Goal: Book appointment/travel/reservation

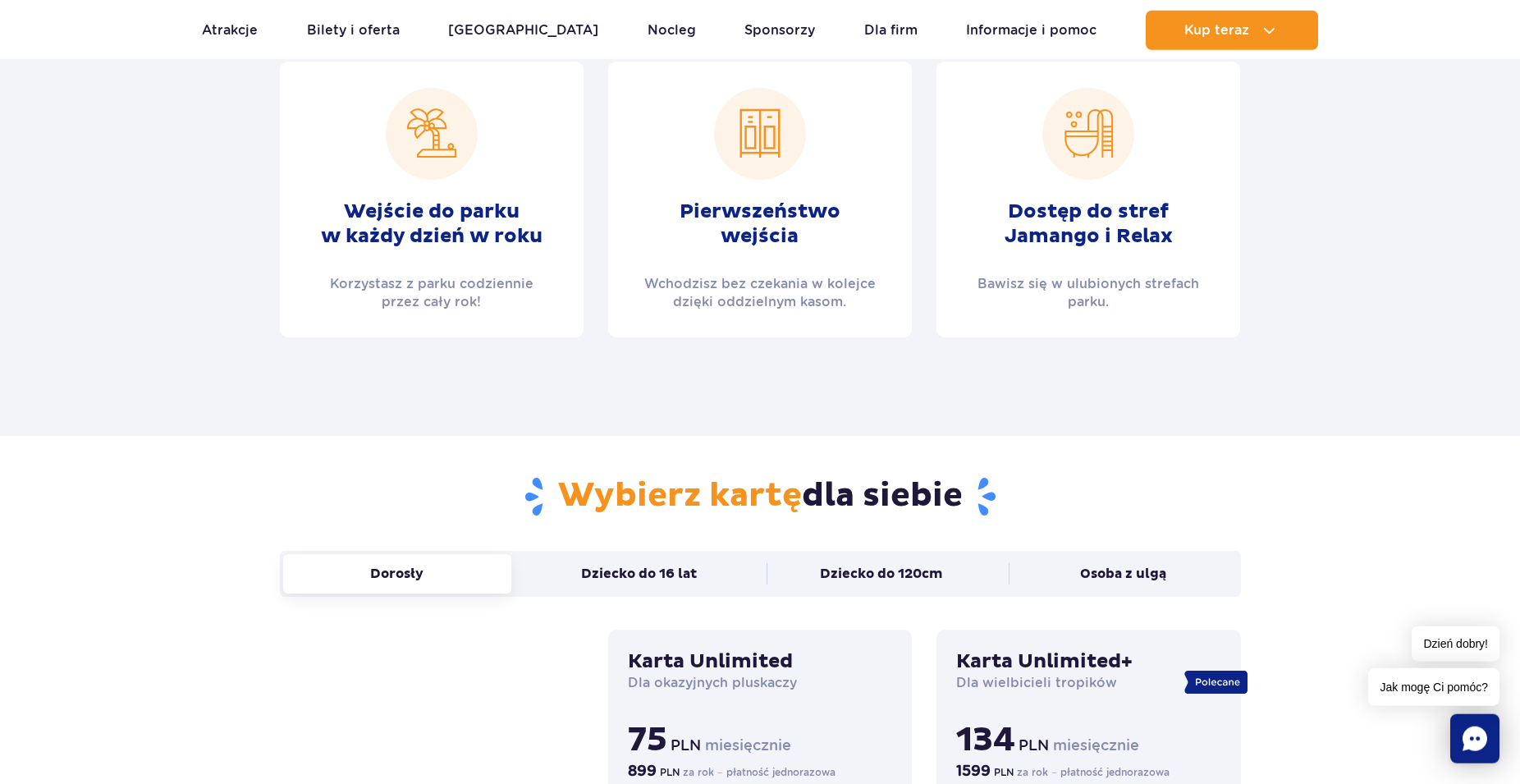
scroll to position [670, 0]
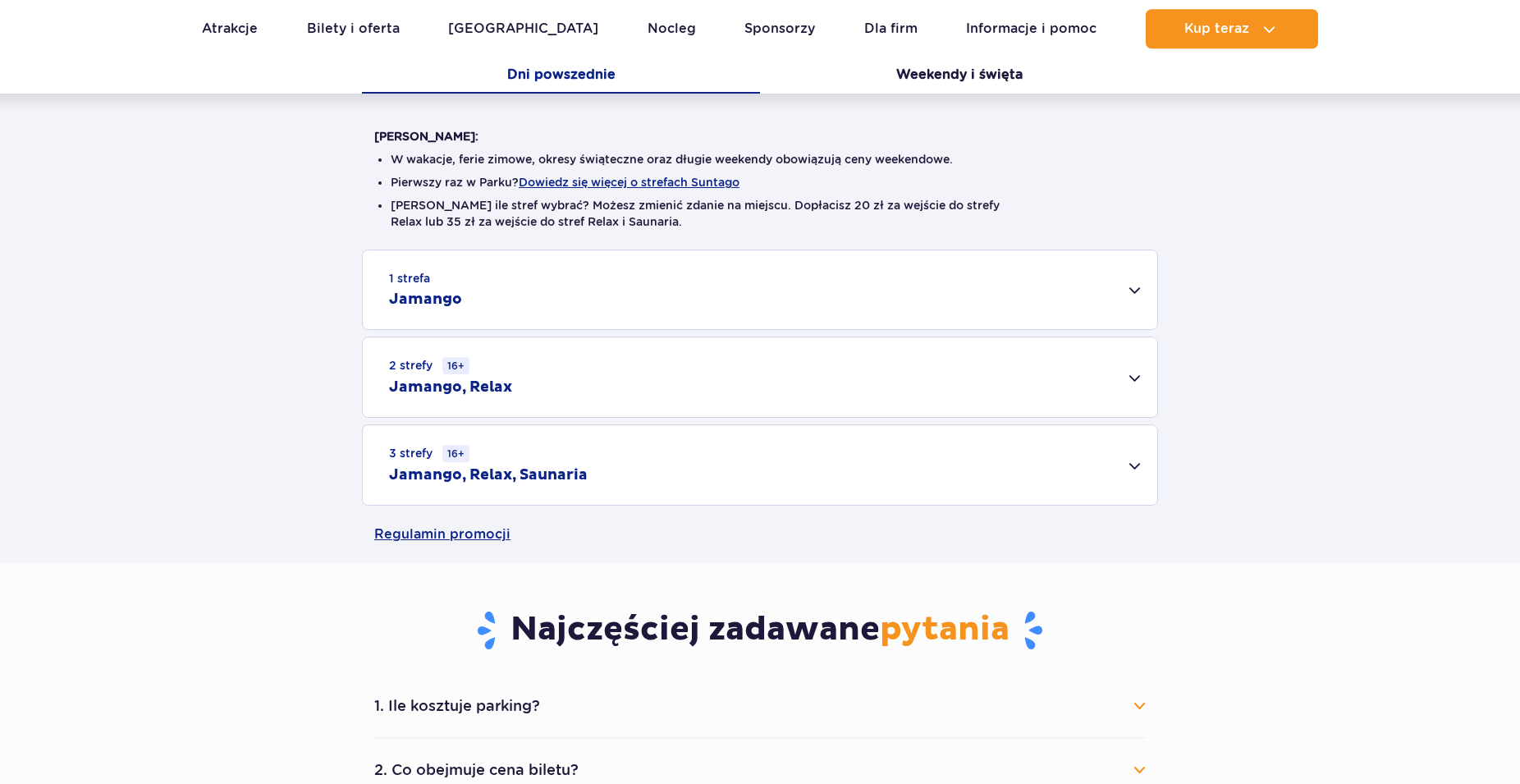
scroll to position [363, 0]
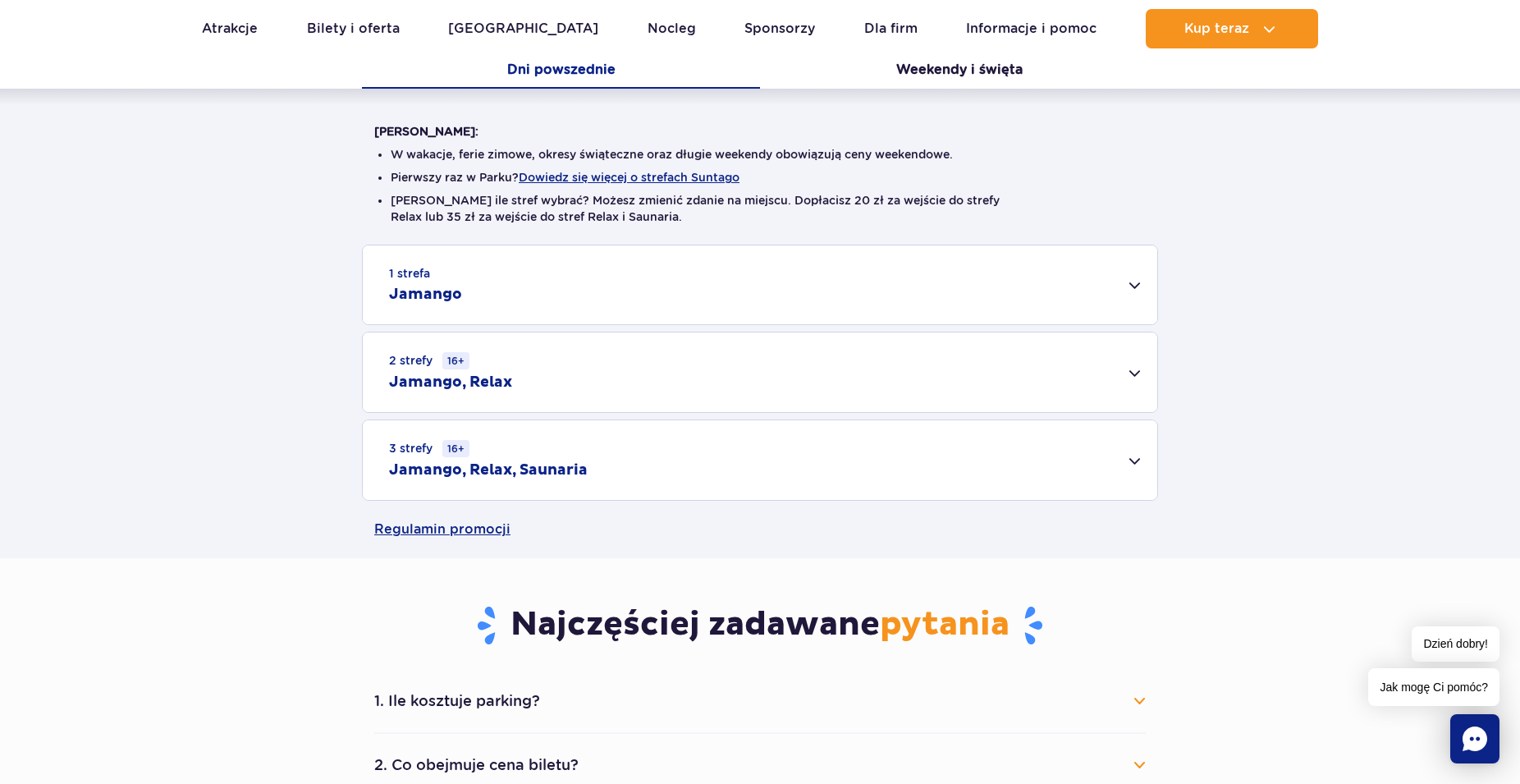
click at [587, 470] on div "3 strefy 16+ Jamango, Relax, Saunaria" at bounding box center [760, 460] width 795 height 80
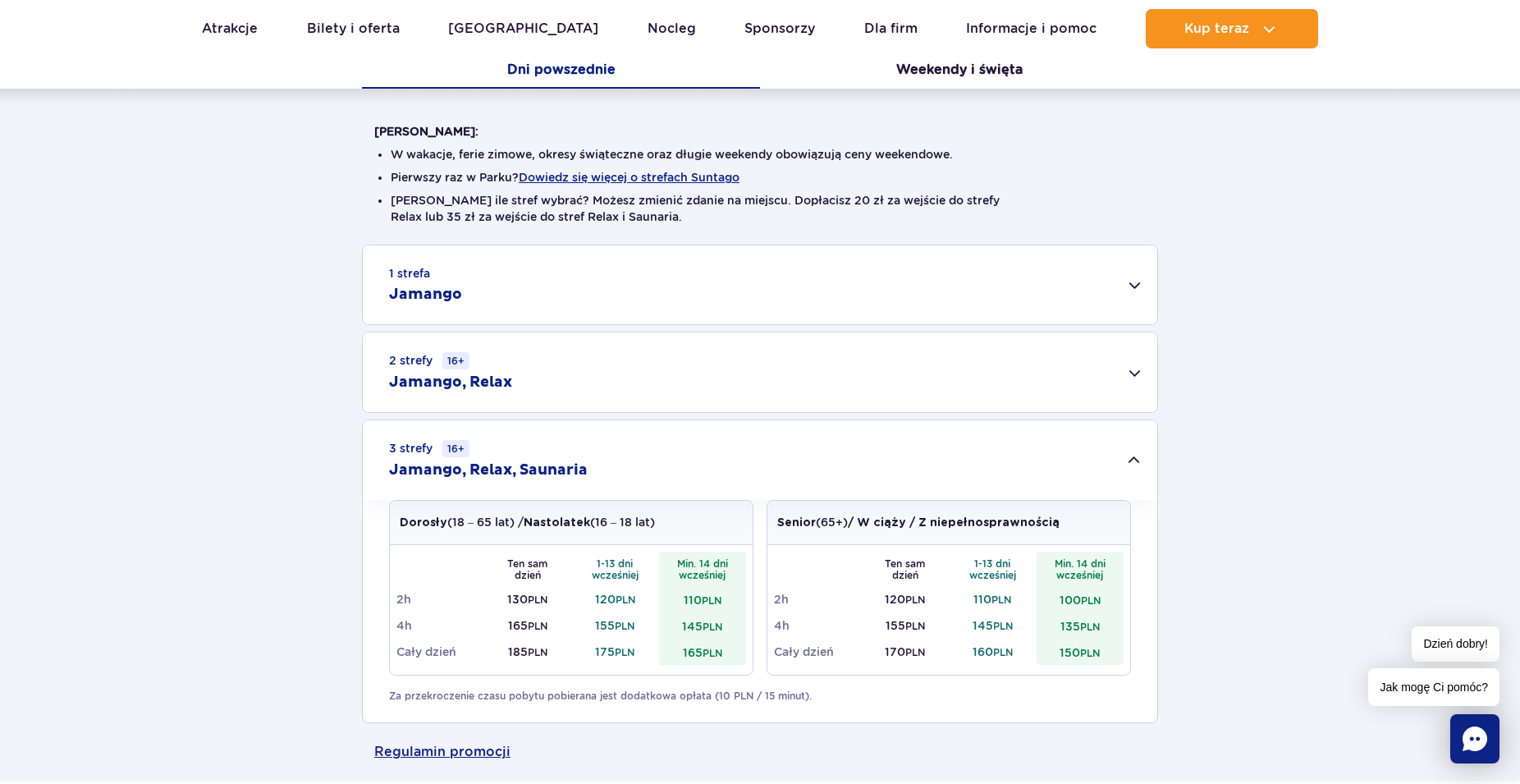
click at [755, 306] on div "1 strefa Jamango" at bounding box center [760, 285] width 795 height 79
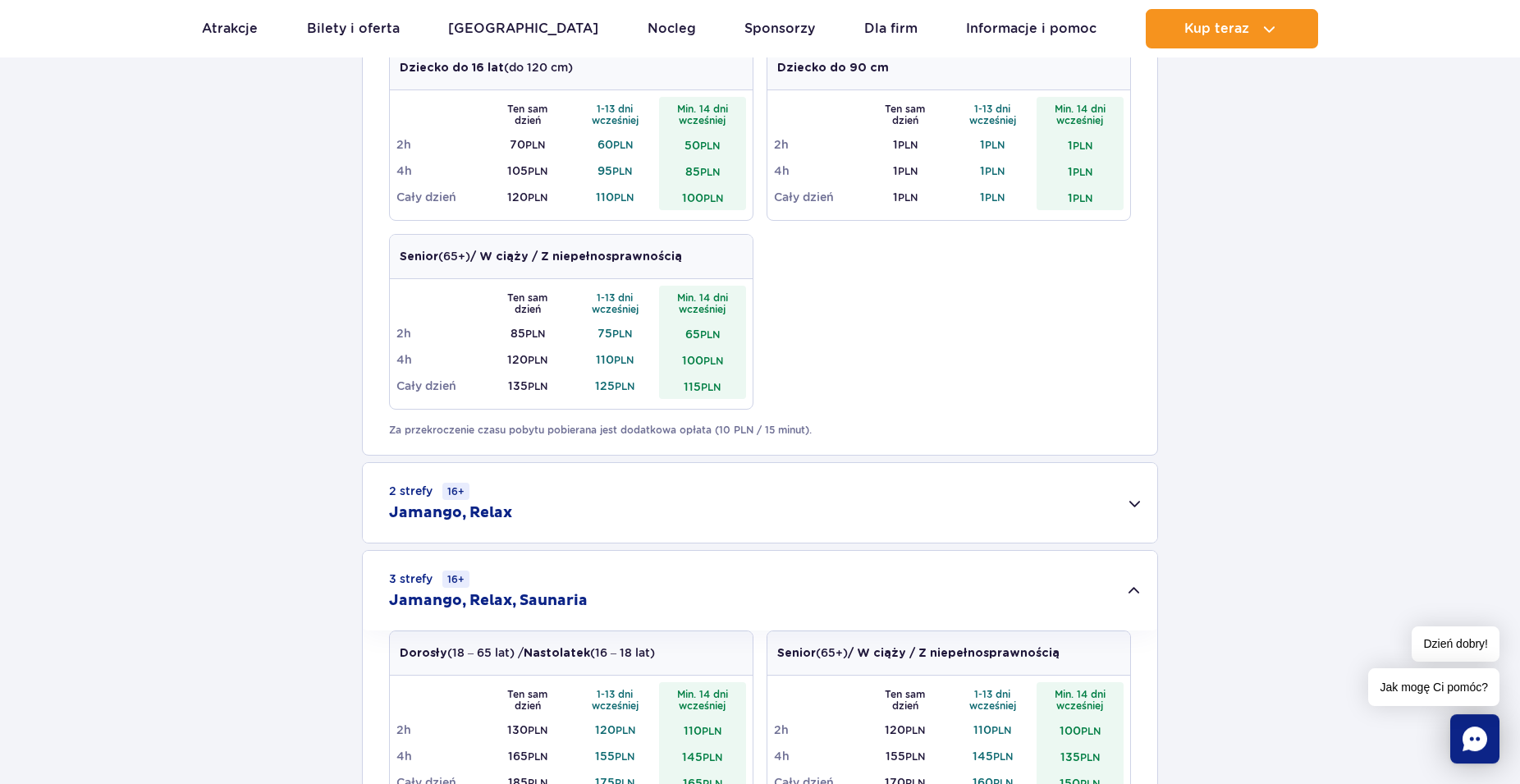
scroll to position [893, 0]
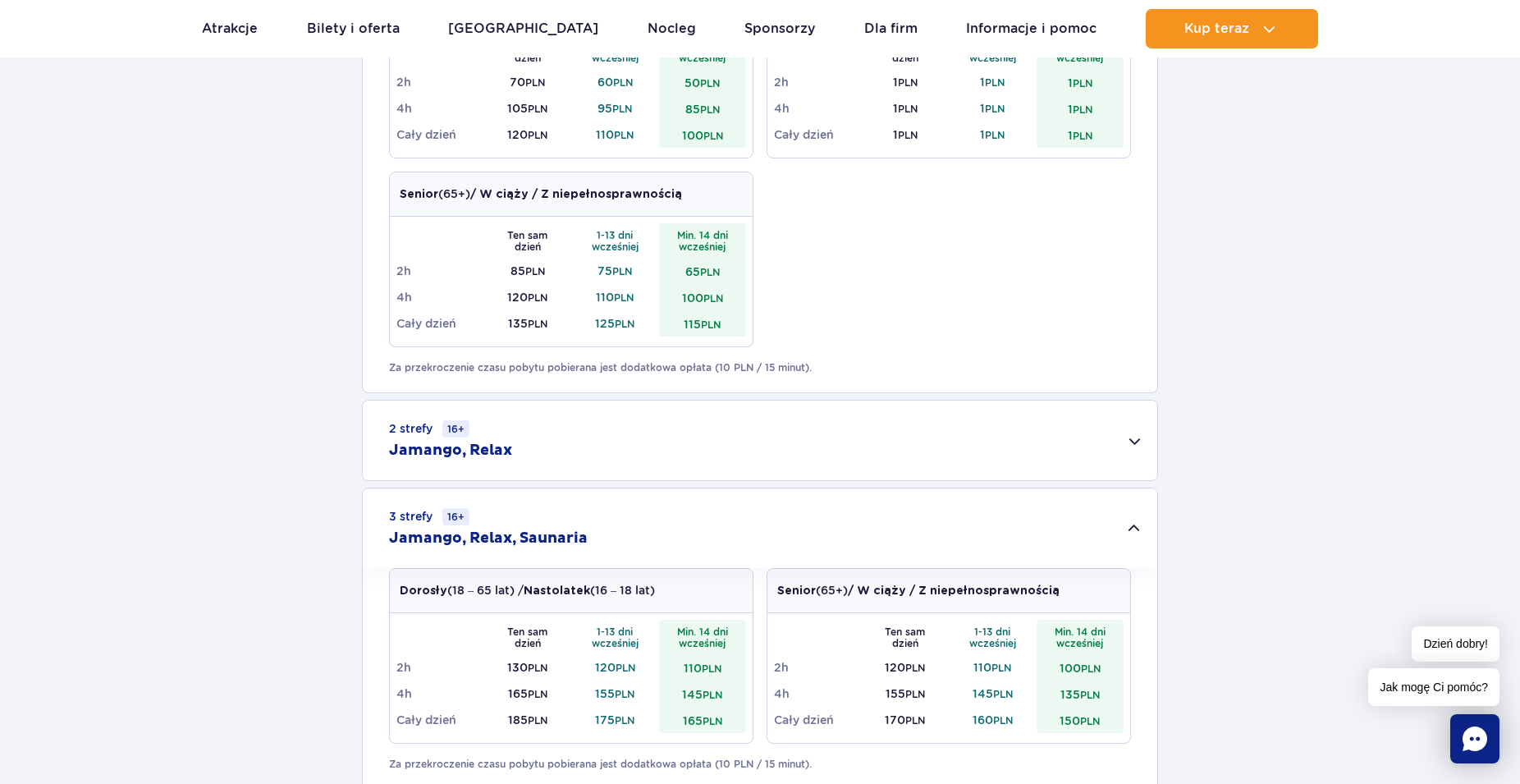
click at [821, 446] on div "2 strefy 16+ Jamango, Relax" at bounding box center [760, 441] width 795 height 80
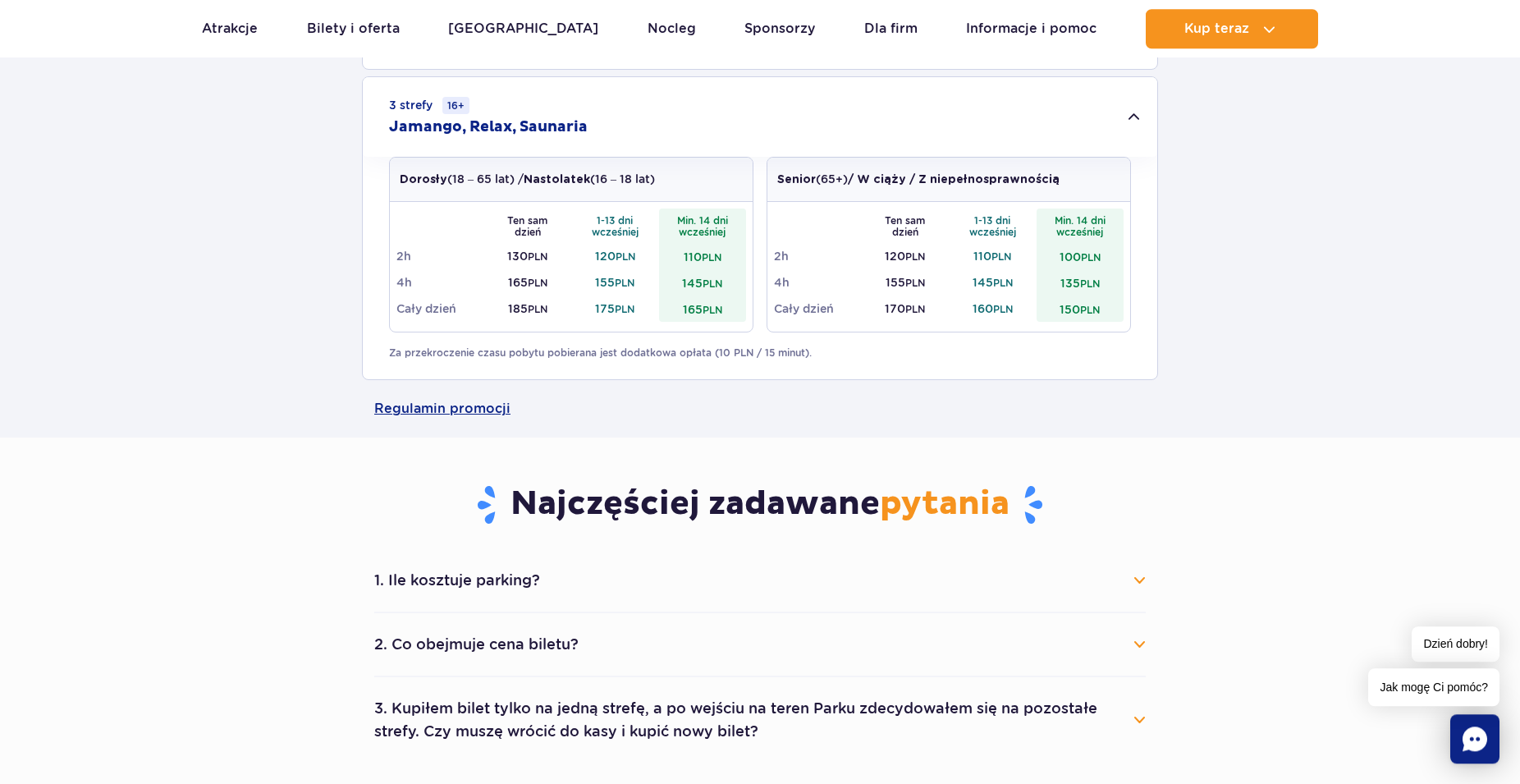
scroll to position [1702, 0]
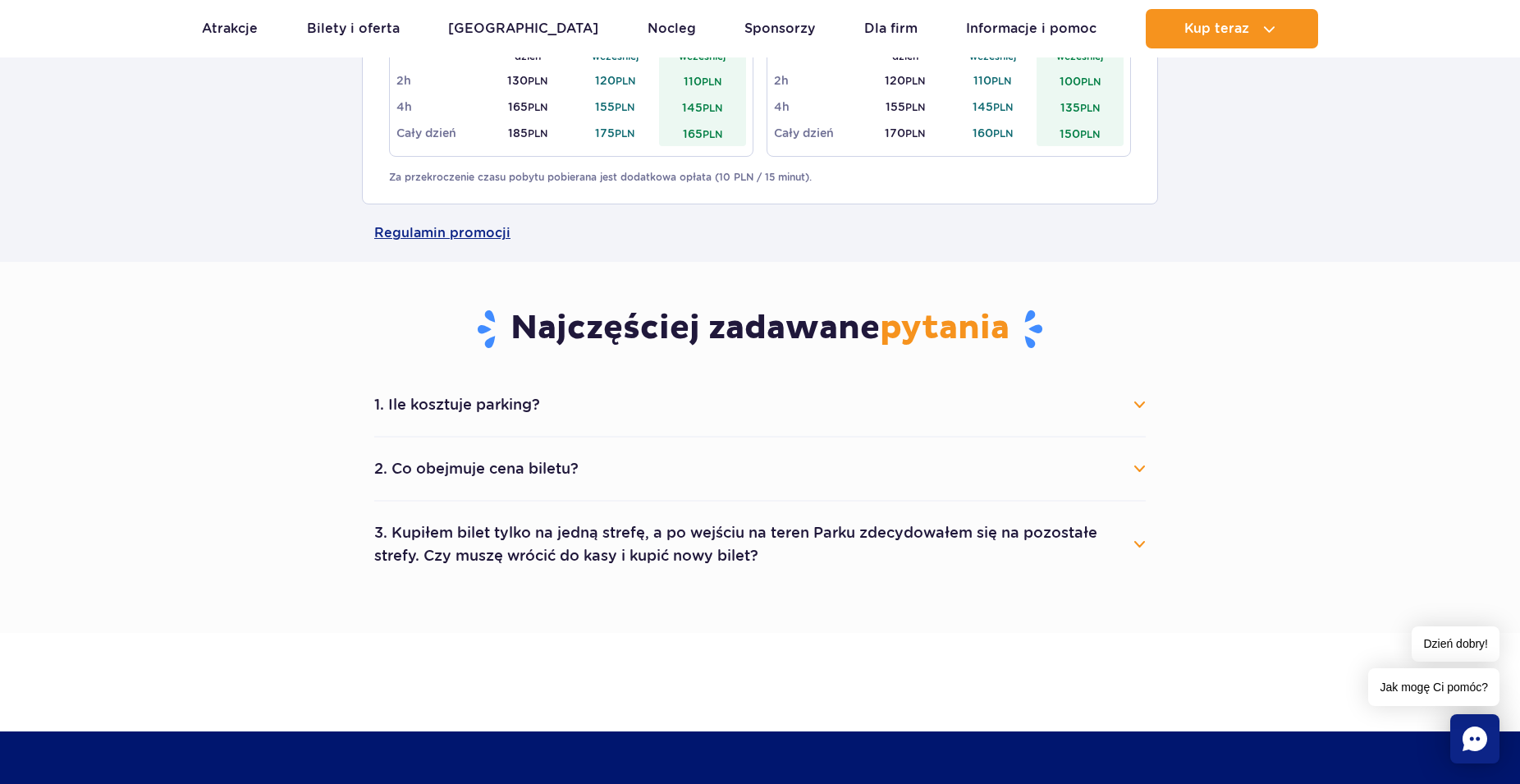
click at [627, 471] on button "2. Co obejmuje cena biletu?" at bounding box center [760, 468] width 772 height 36
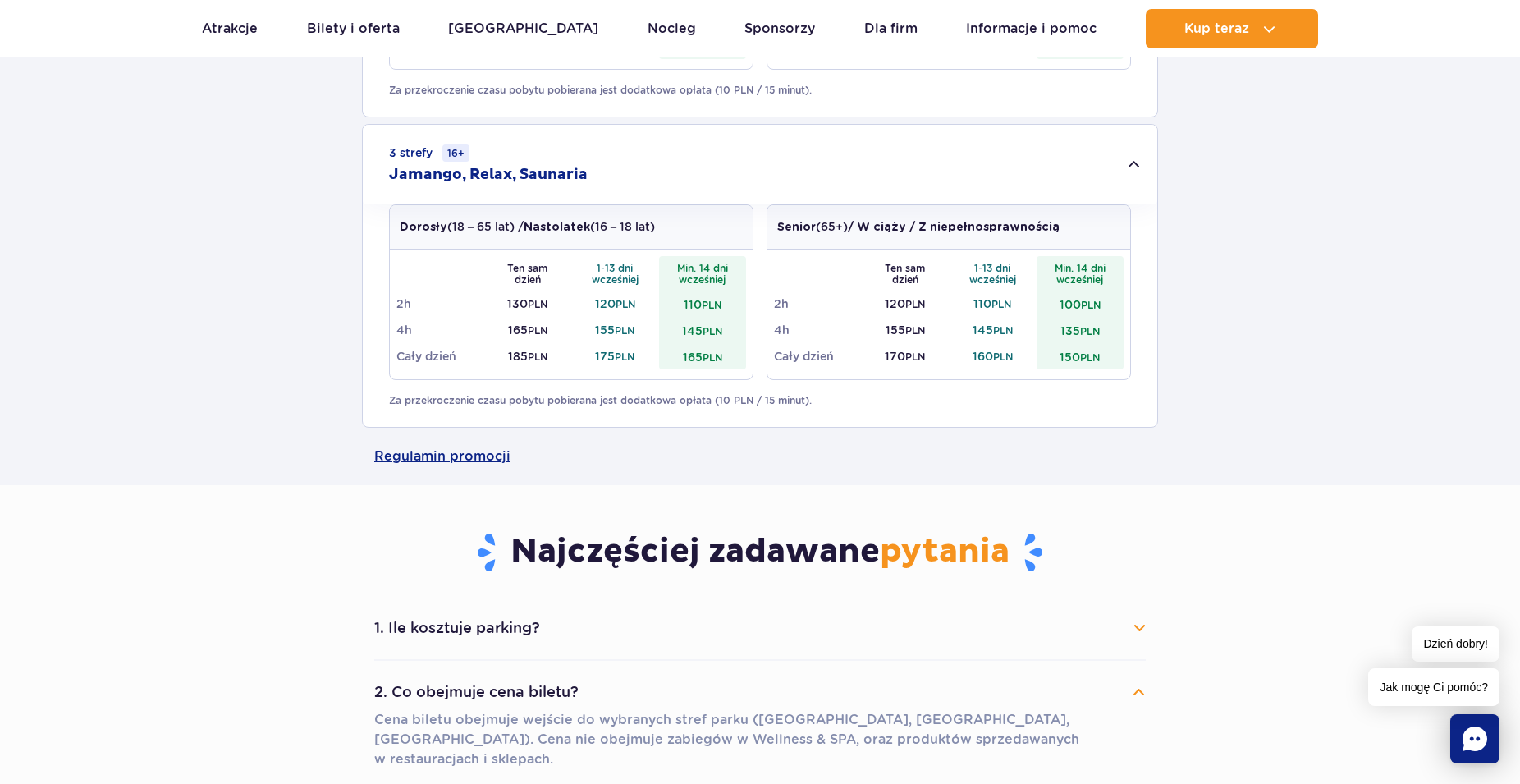
scroll to position [1339, 0]
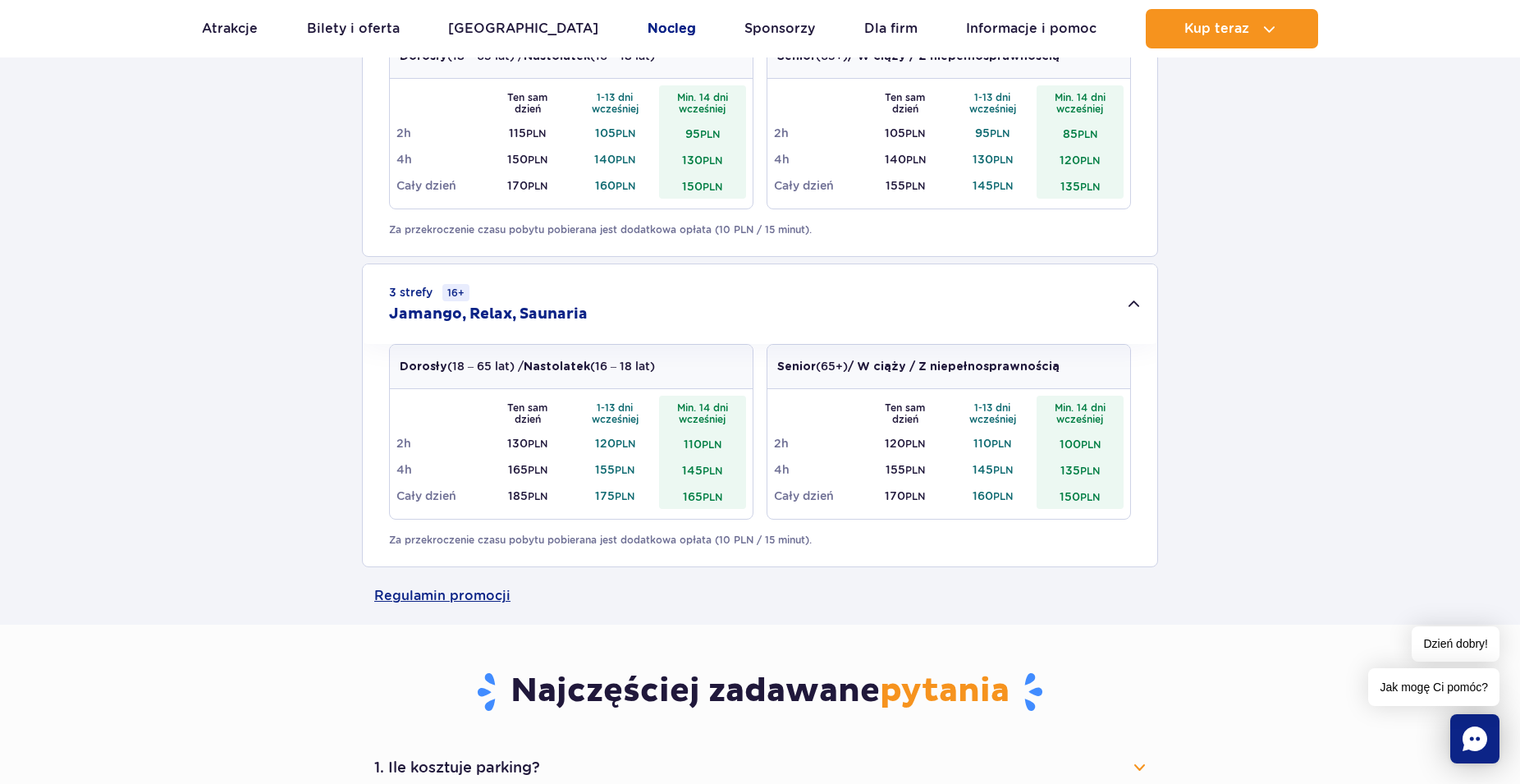
click at [648, 22] on link "Nocleg" at bounding box center [672, 28] width 49 height 39
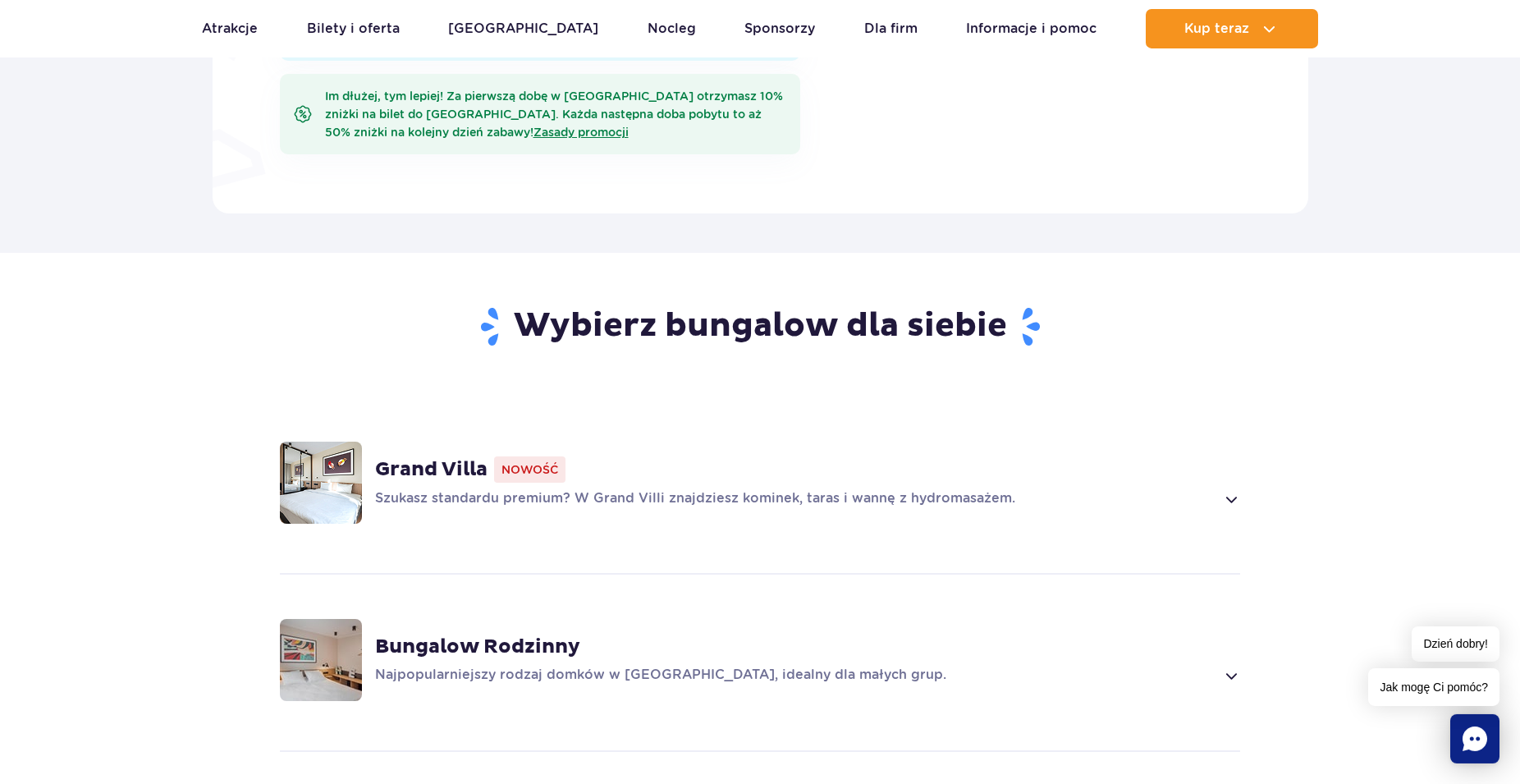
scroll to position [976, 0]
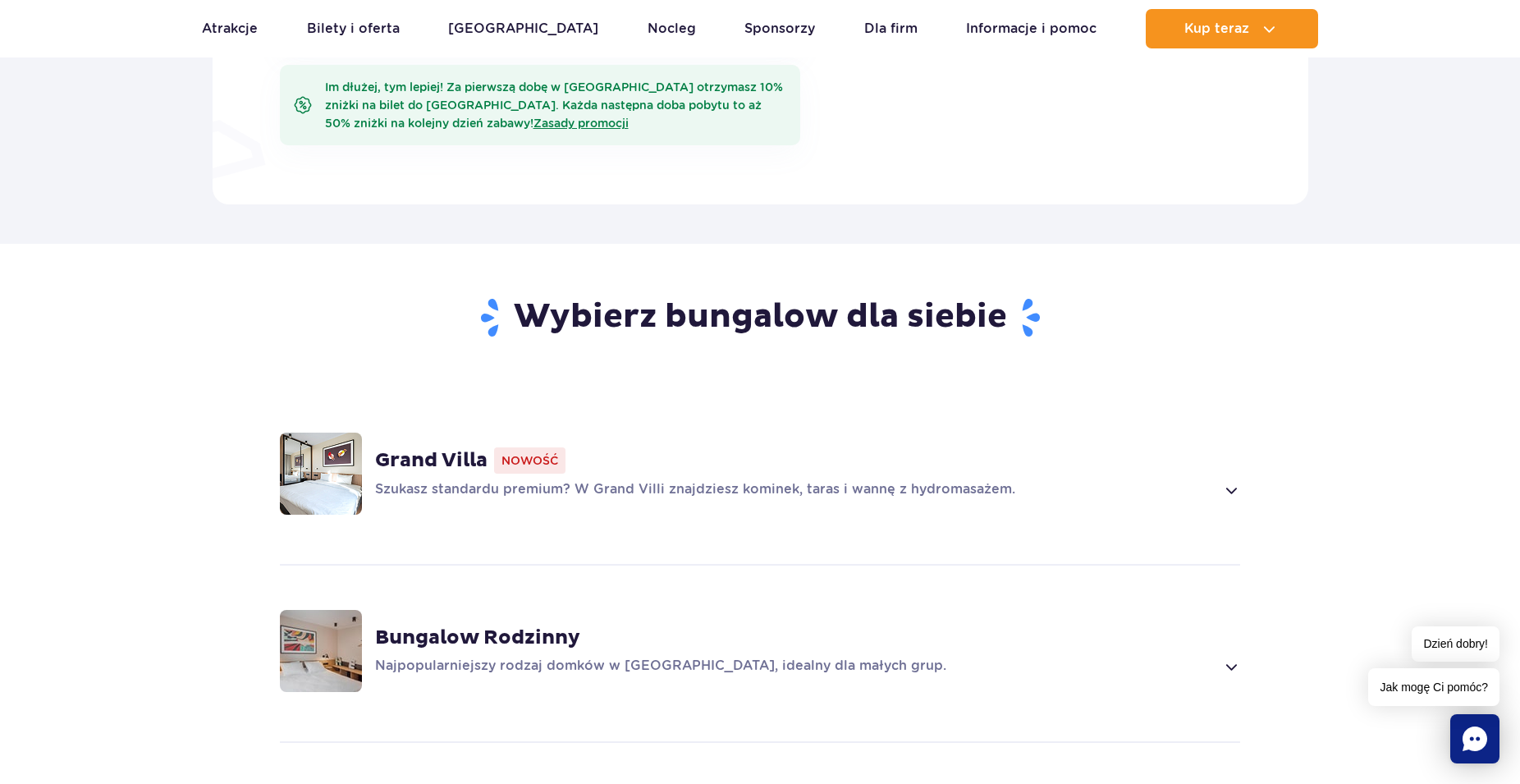
click at [445, 458] on strong "Grand Villa" at bounding box center [431, 459] width 112 height 24
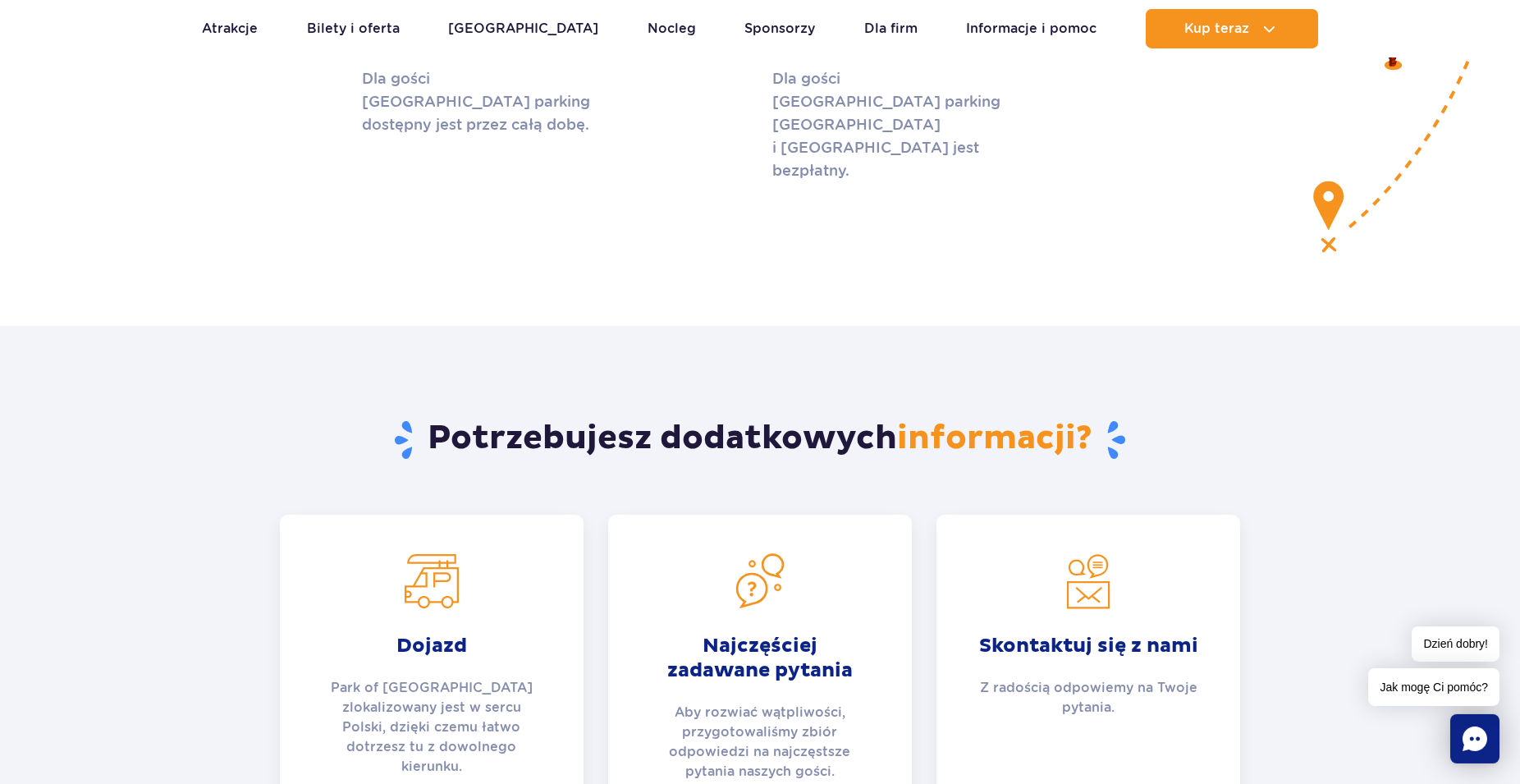
scroll to position [6057, 0]
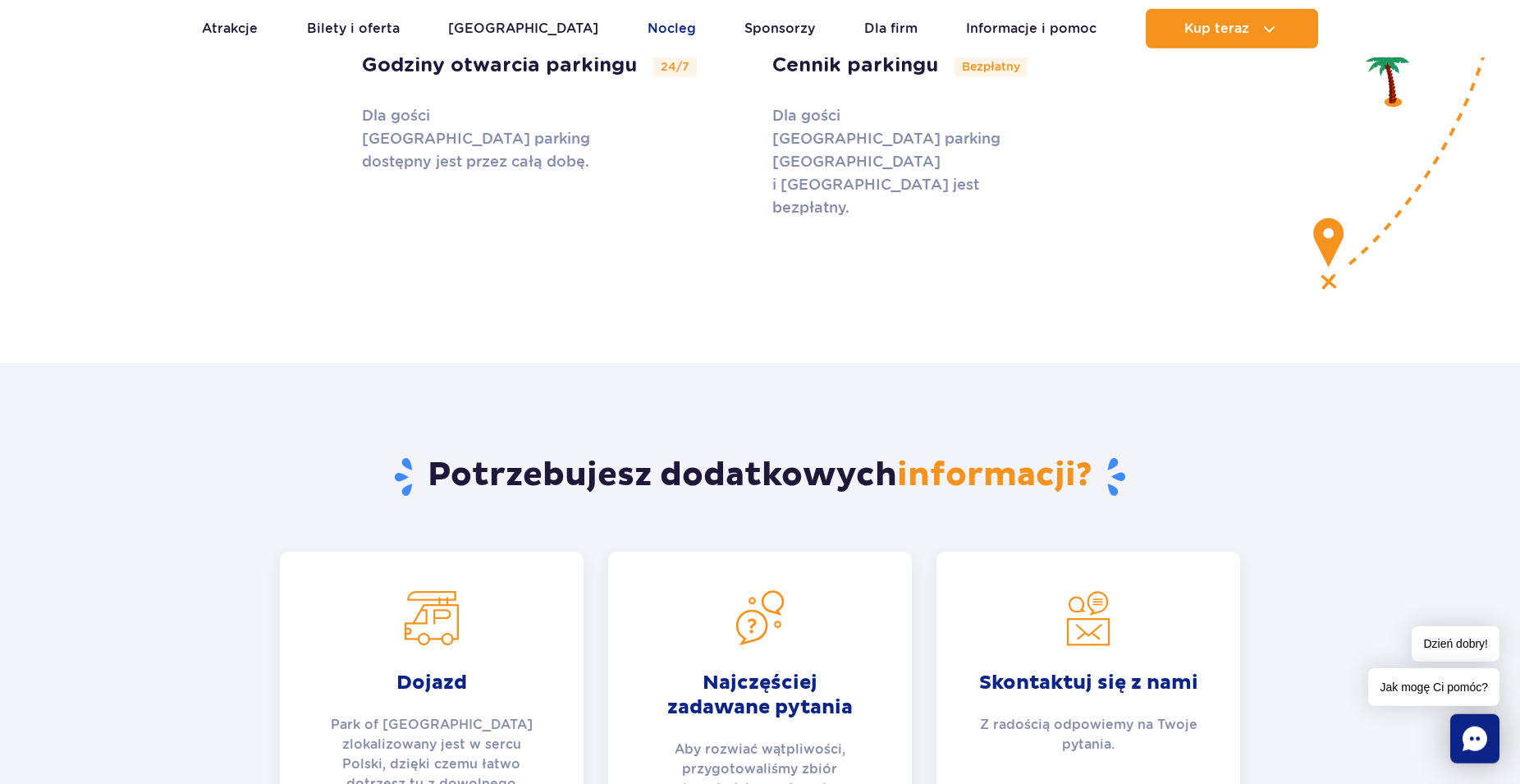
click at [648, 32] on link "Nocleg" at bounding box center [672, 28] width 49 height 39
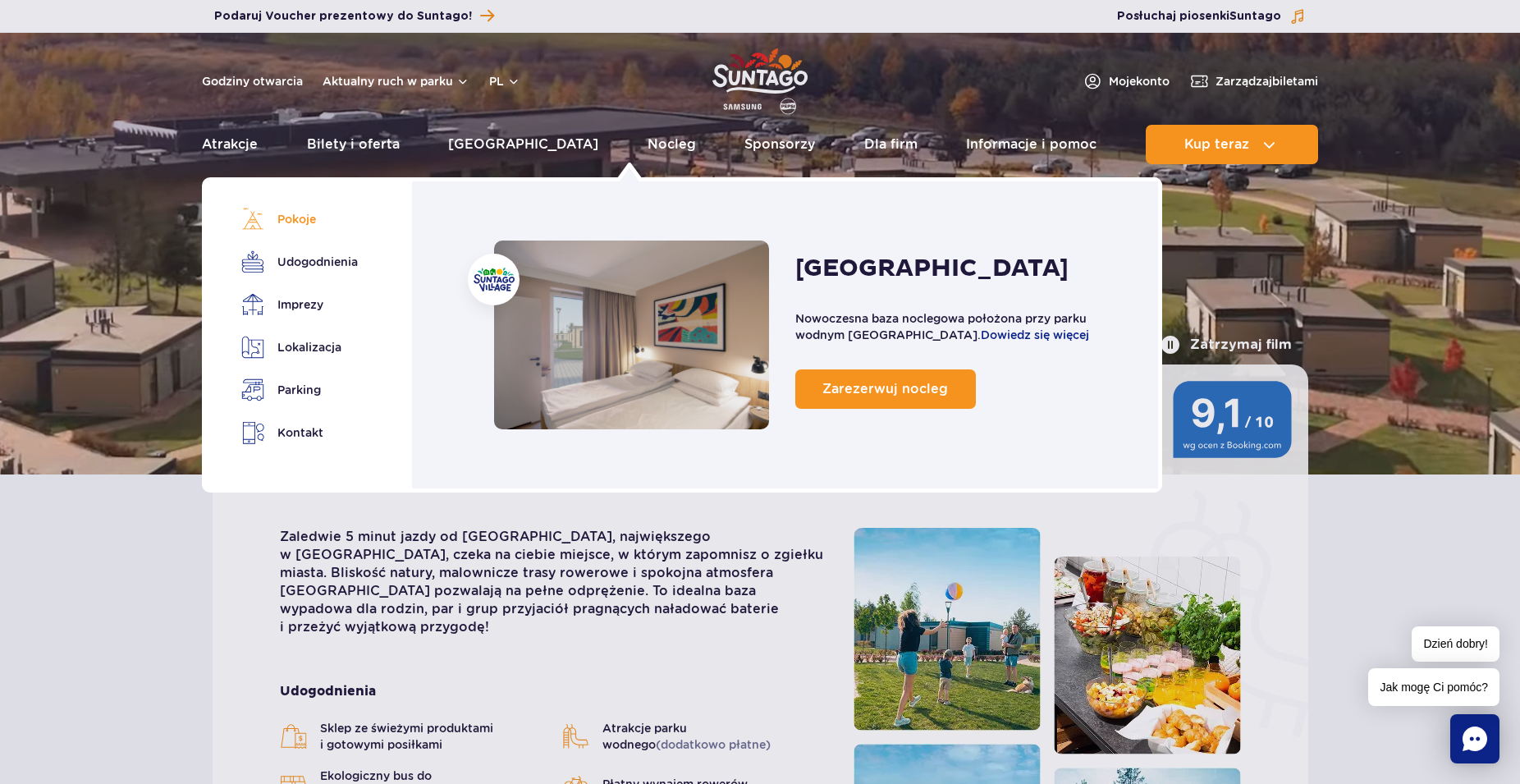
click at [284, 227] on link "Pokoje" at bounding box center [297, 219] width 111 height 23
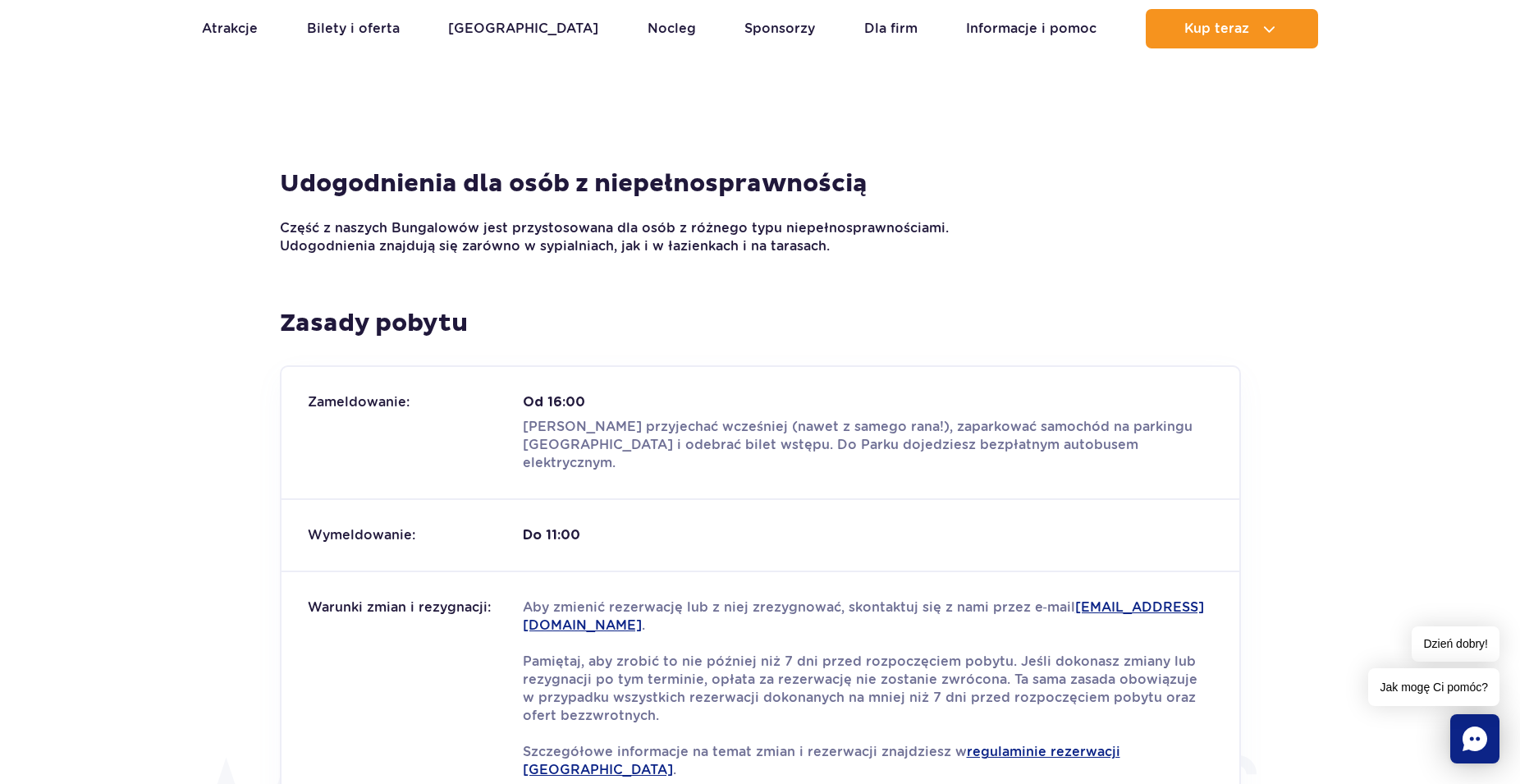
scroll to position [1561, 0]
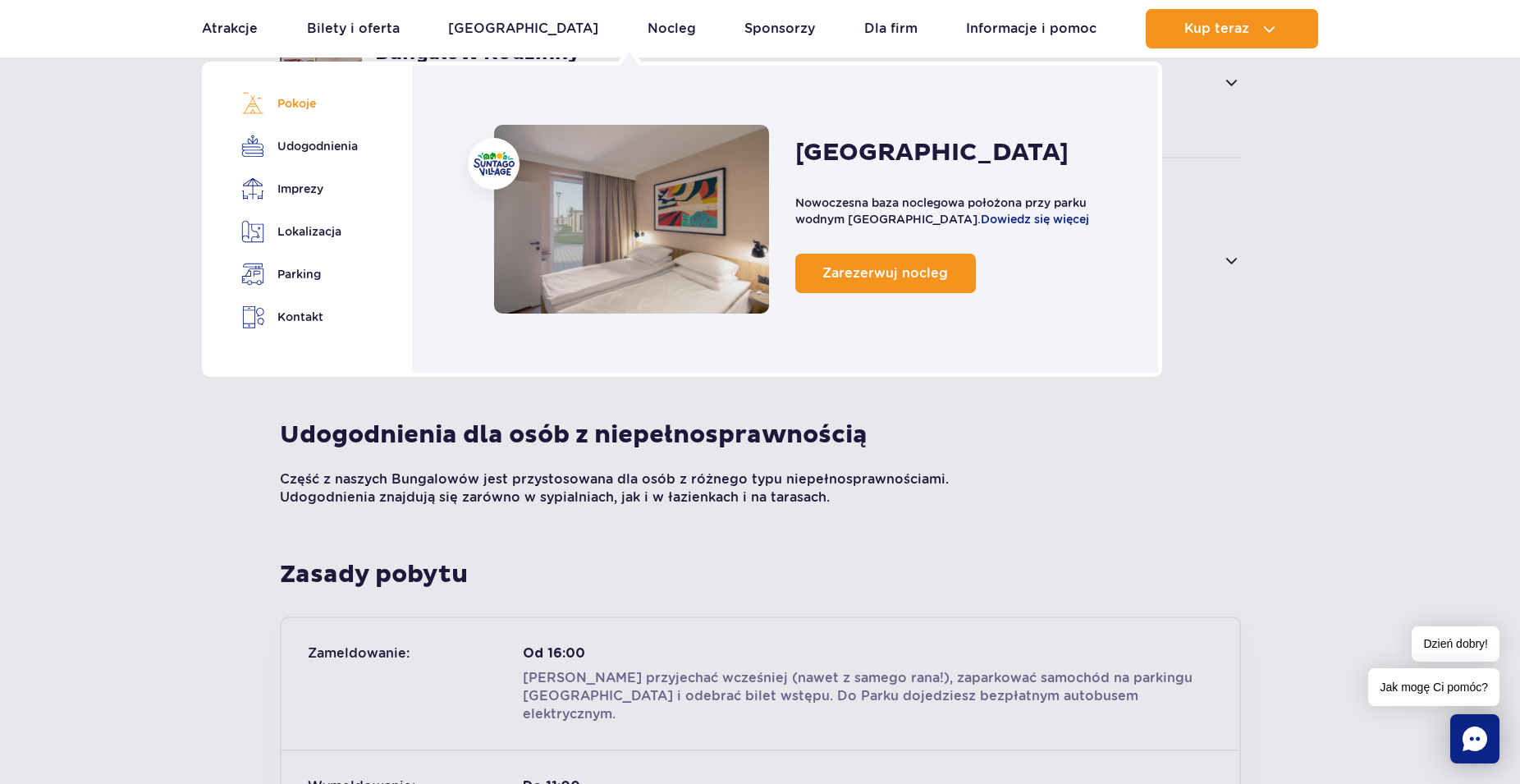
click at [309, 105] on link "Pokoje" at bounding box center [297, 103] width 111 height 23
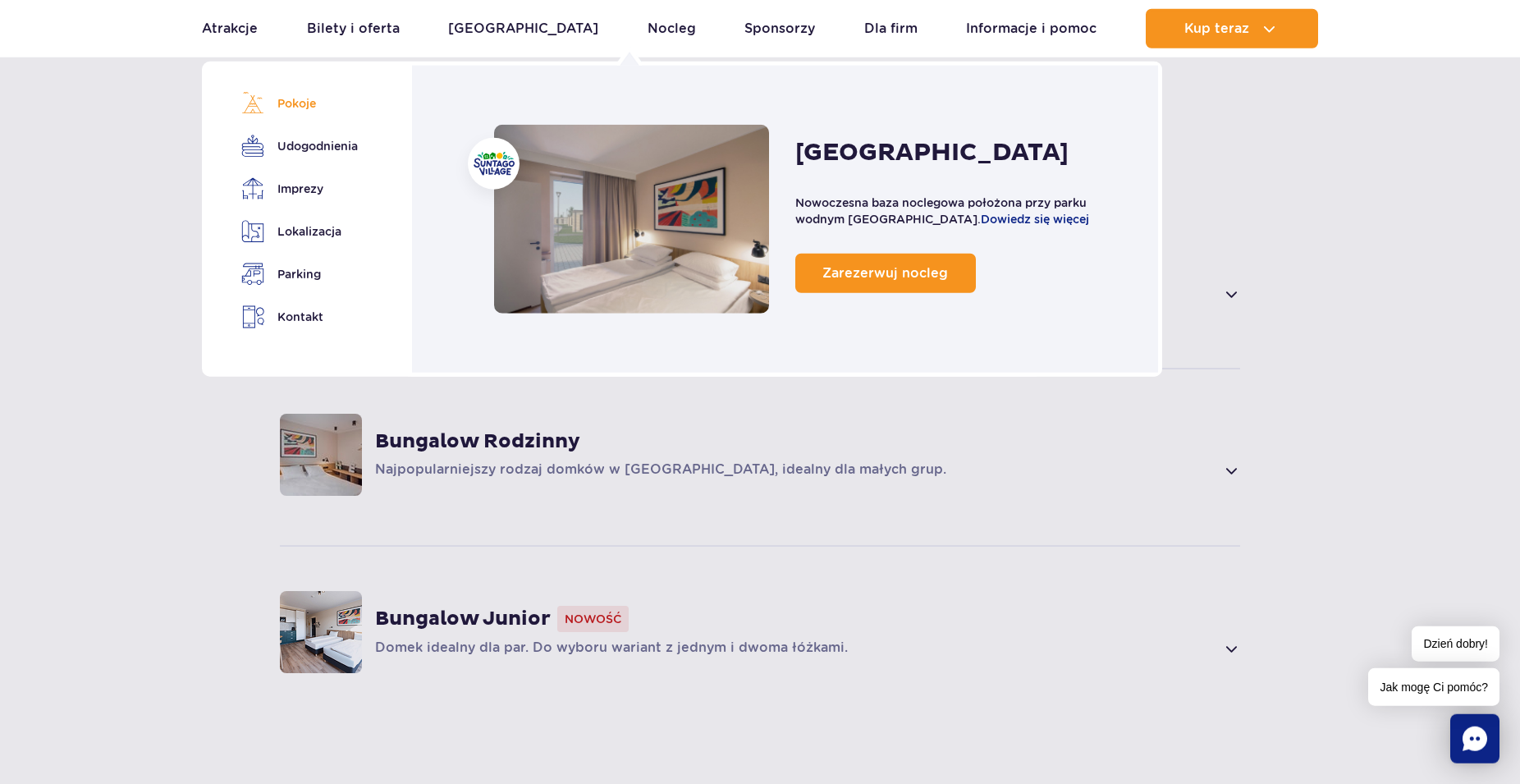
scroll to position [1170, 0]
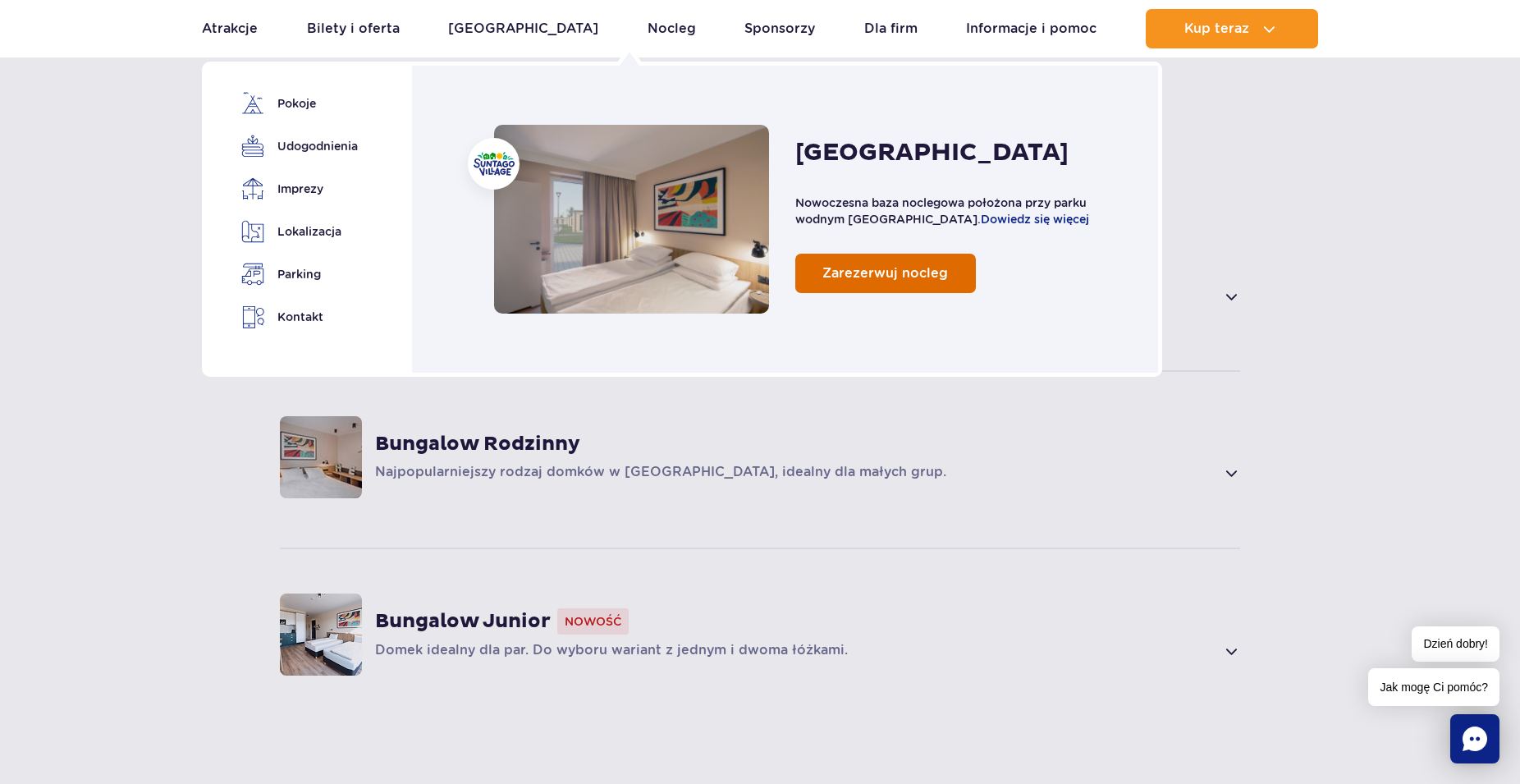
click at [935, 272] on span "Zarezerwuj nocleg" at bounding box center [885, 273] width 126 height 16
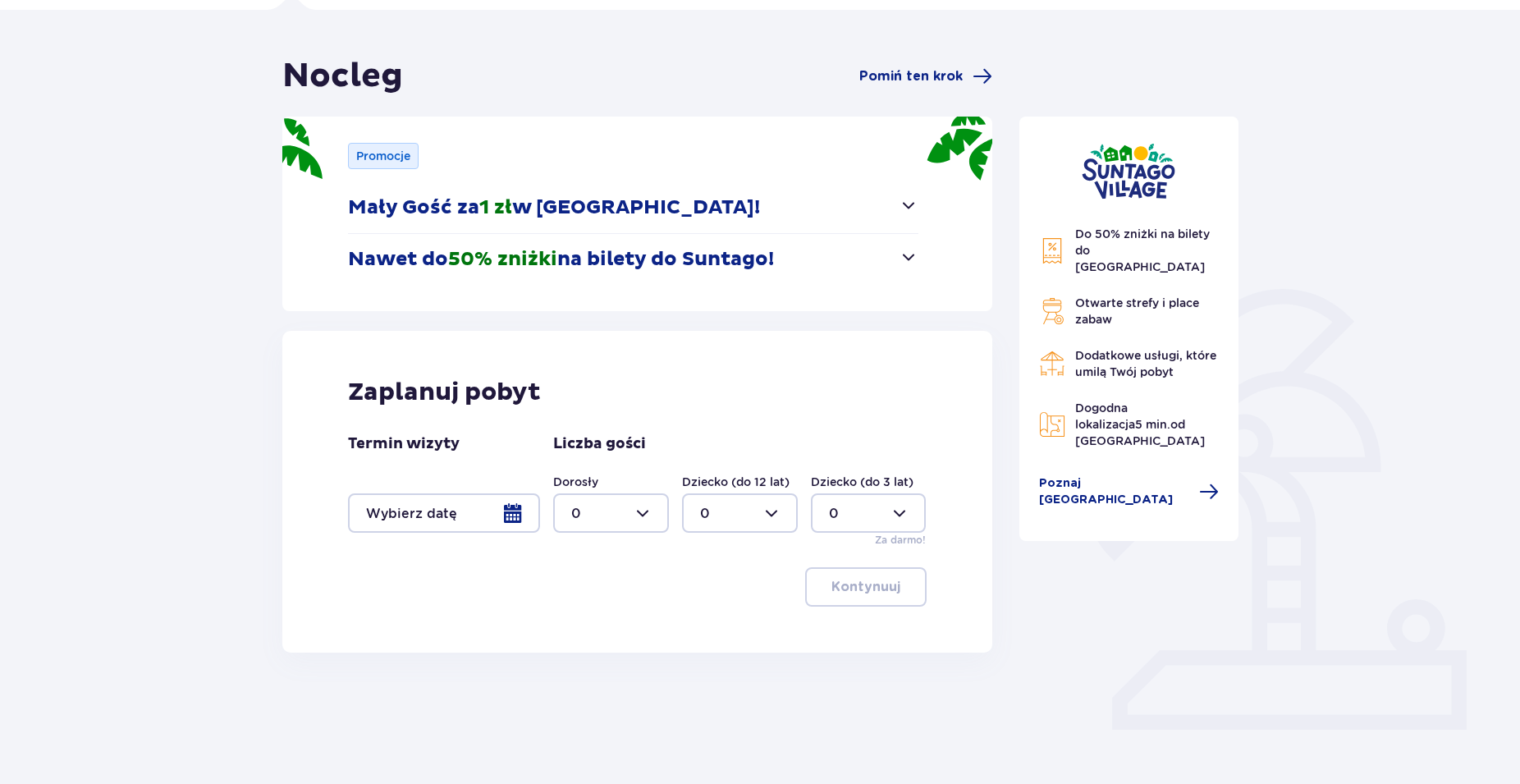
scroll to position [128, 0]
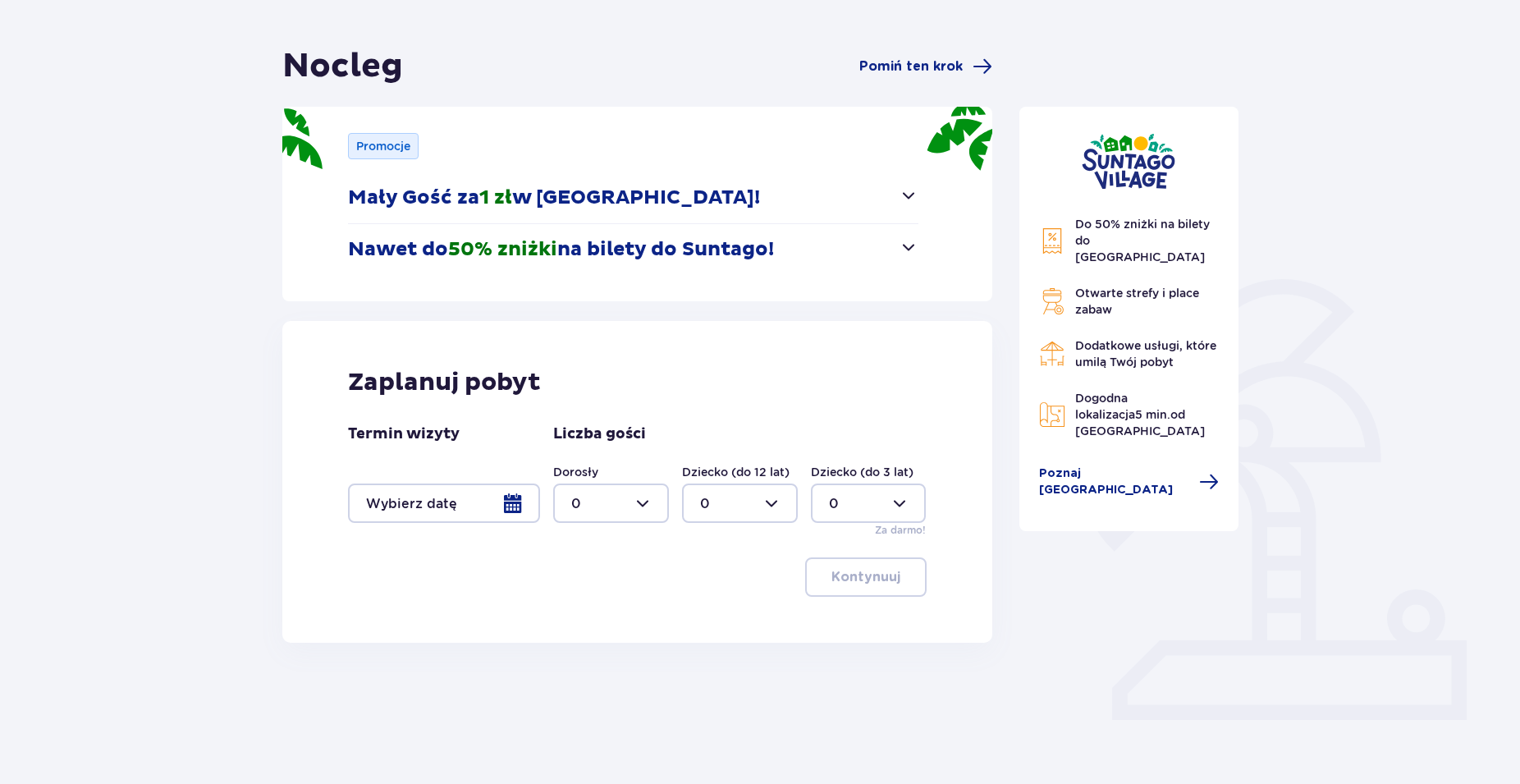
click at [602, 496] on div at bounding box center [611, 503] width 116 height 39
click at [580, 579] on div "1" at bounding box center [612, 587] width 80 height 19
type input "1"
click at [484, 501] on div at bounding box center [444, 503] width 192 height 39
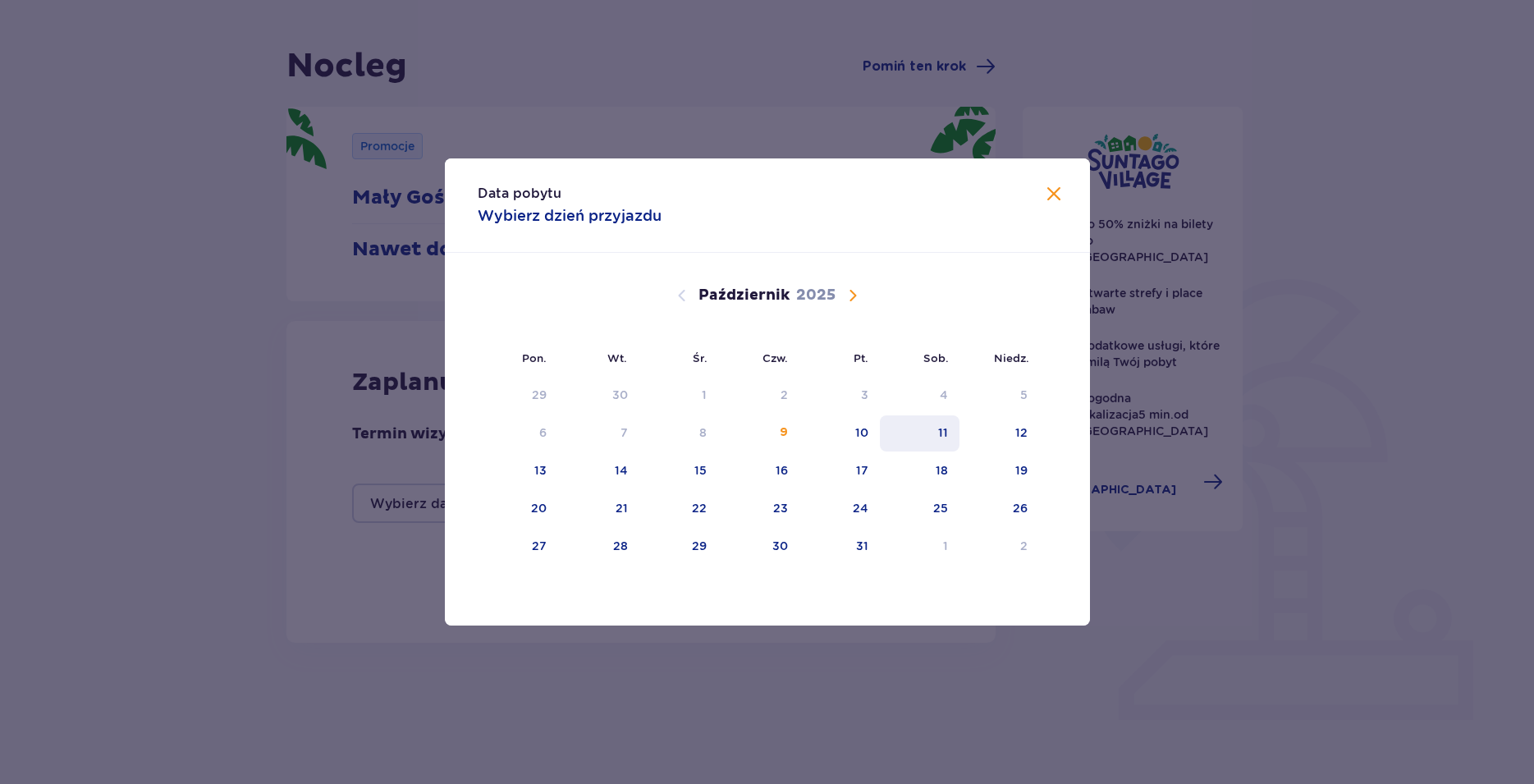
click at [929, 425] on div "11" at bounding box center [920, 433] width 80 height 36
click at [1024, 429] on div "12" at bounding box center [1021, 432] width 13 height 17
type input "11.10.25 - 12.10.25"
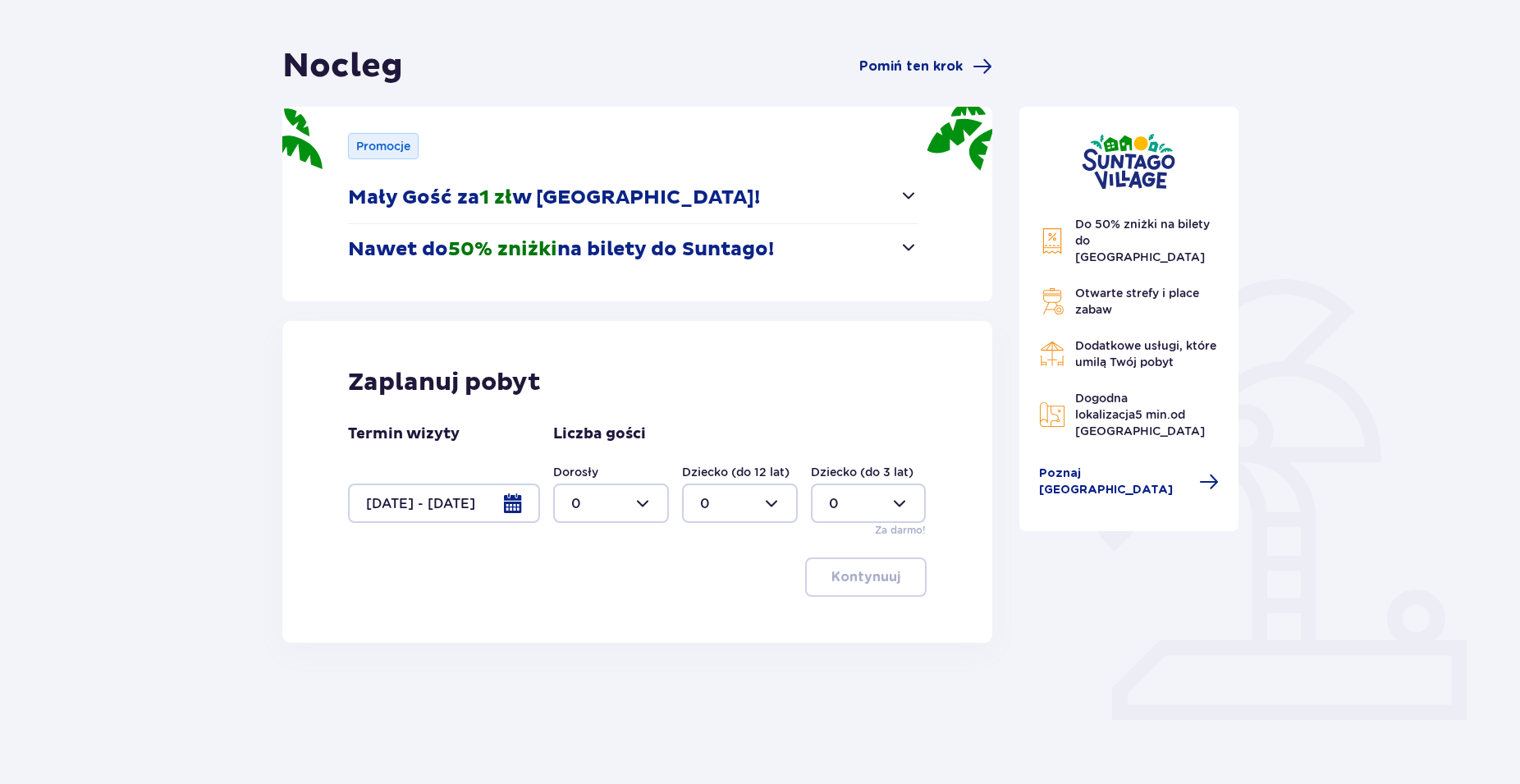
click at [657, 503] on div at bounding box center [611, 503] width 116 height 39
click at [592, 634] on span "2" at bounding box center [611, 621] width 112 height 34
type input "2"
click at [889, 570] on button "Kontynuuj" at bounding box center [866, 576] width 122 height 39
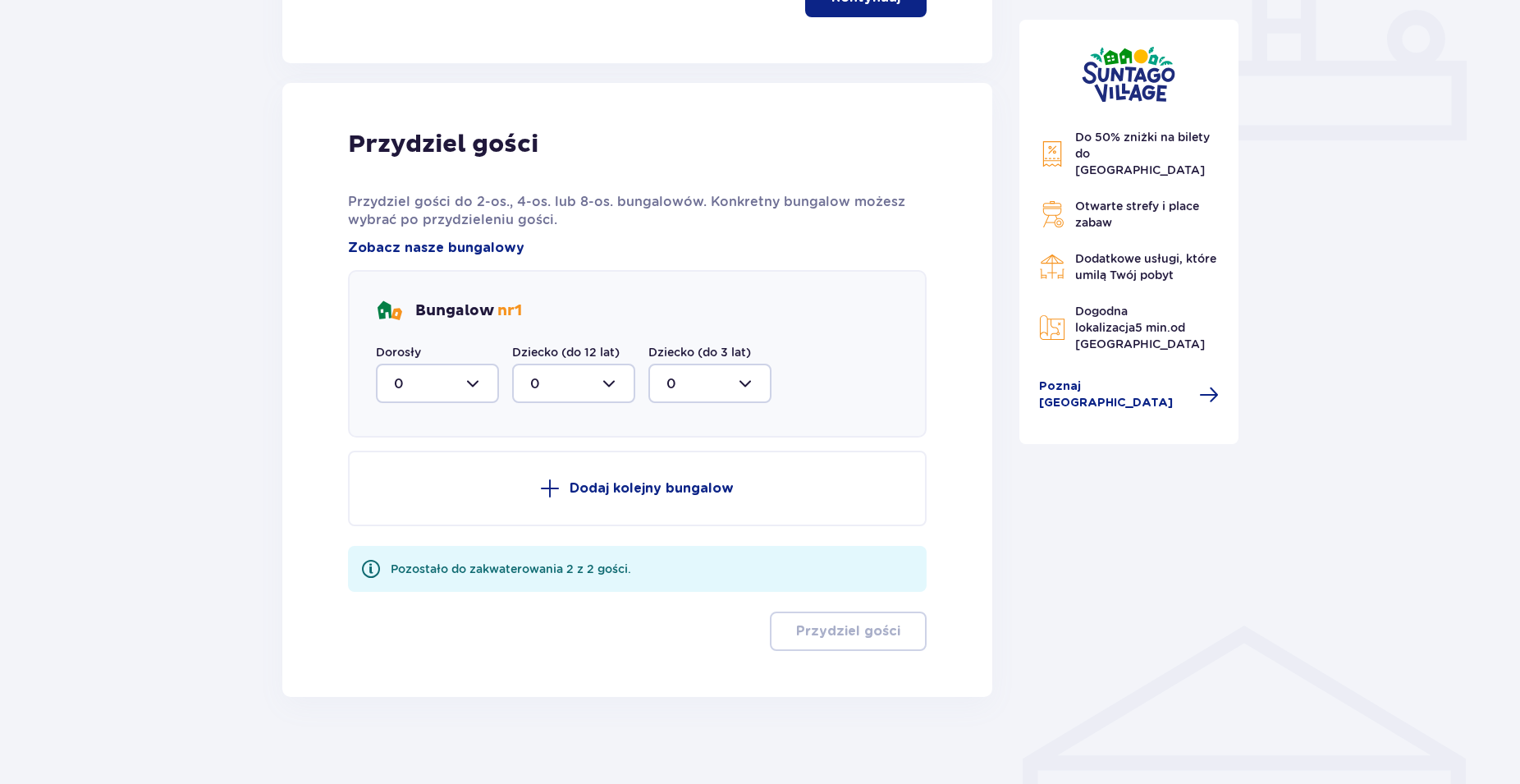
scroll to position [719, 0]
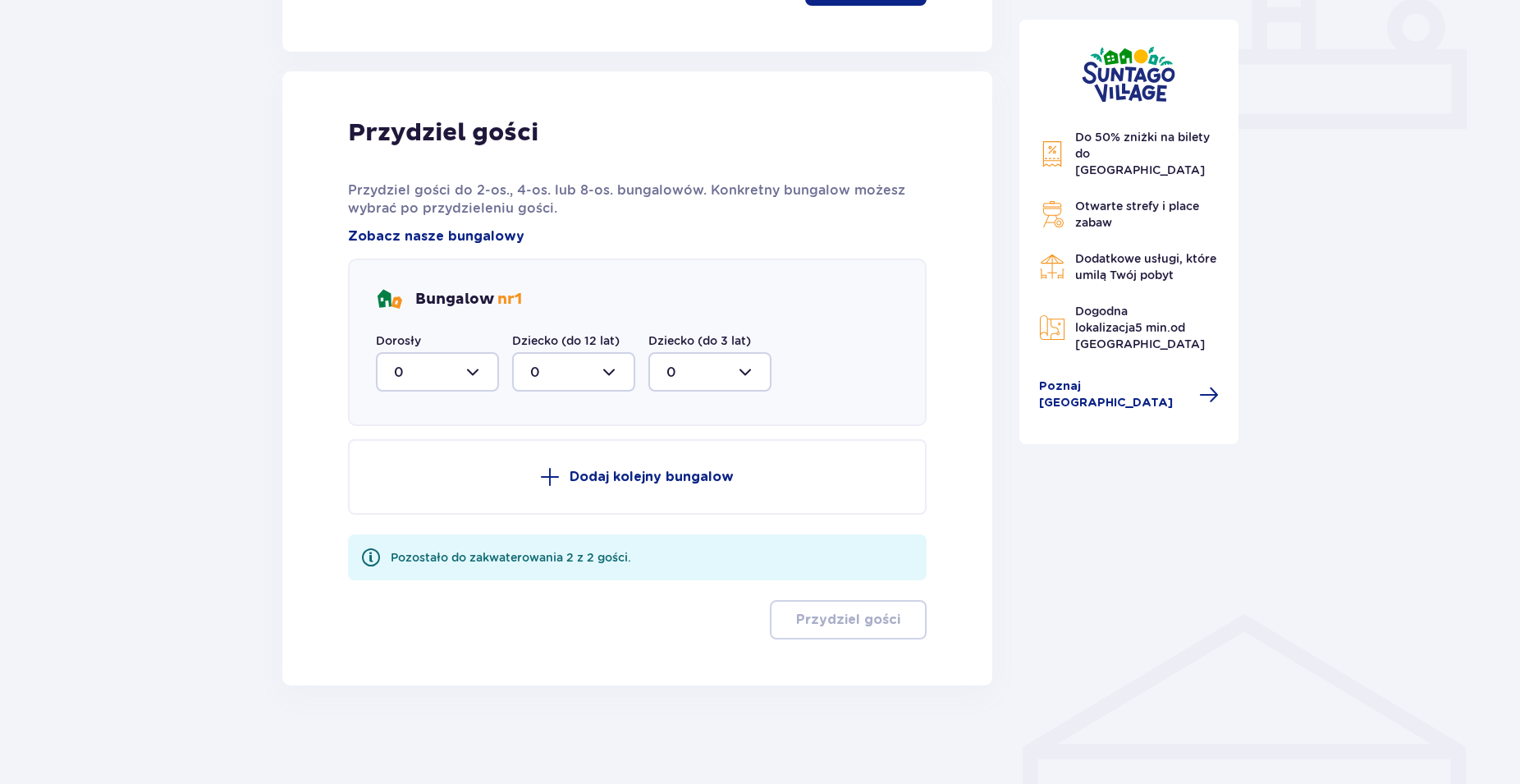
click at [451, 365] on div at bounding box center [437, 372] width 123 height 39
click at [466, 372] on div at bounding box center [437, 372] width 123 height 39
click at [613, 365] on div at bounding box center [574, 372] width 123 height 39
click at [733, 360] on div at bounding box center [710, 372] width 123 height 39
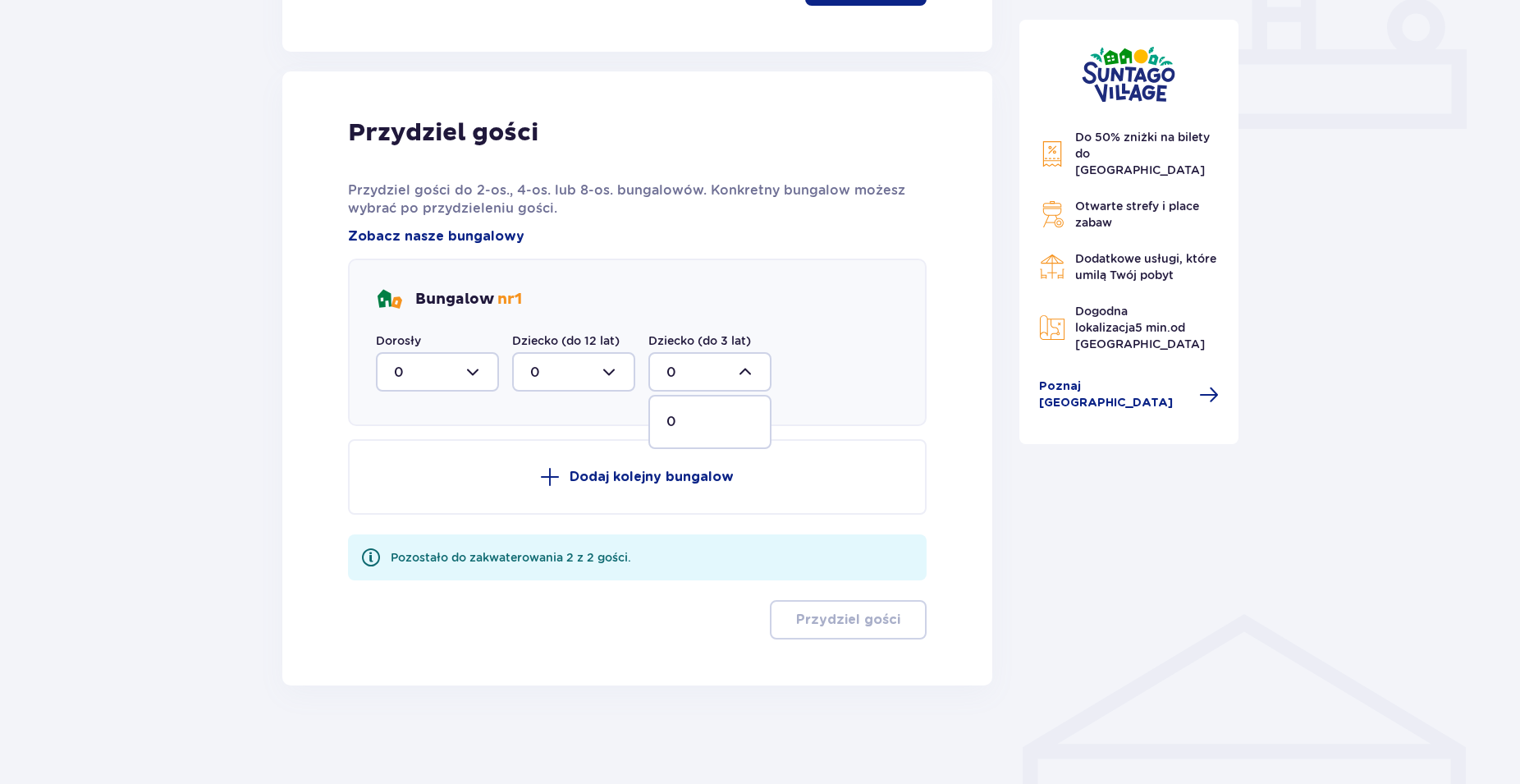
click at [737, 363] on div at bounding box center [710, 372] width 123 height 39
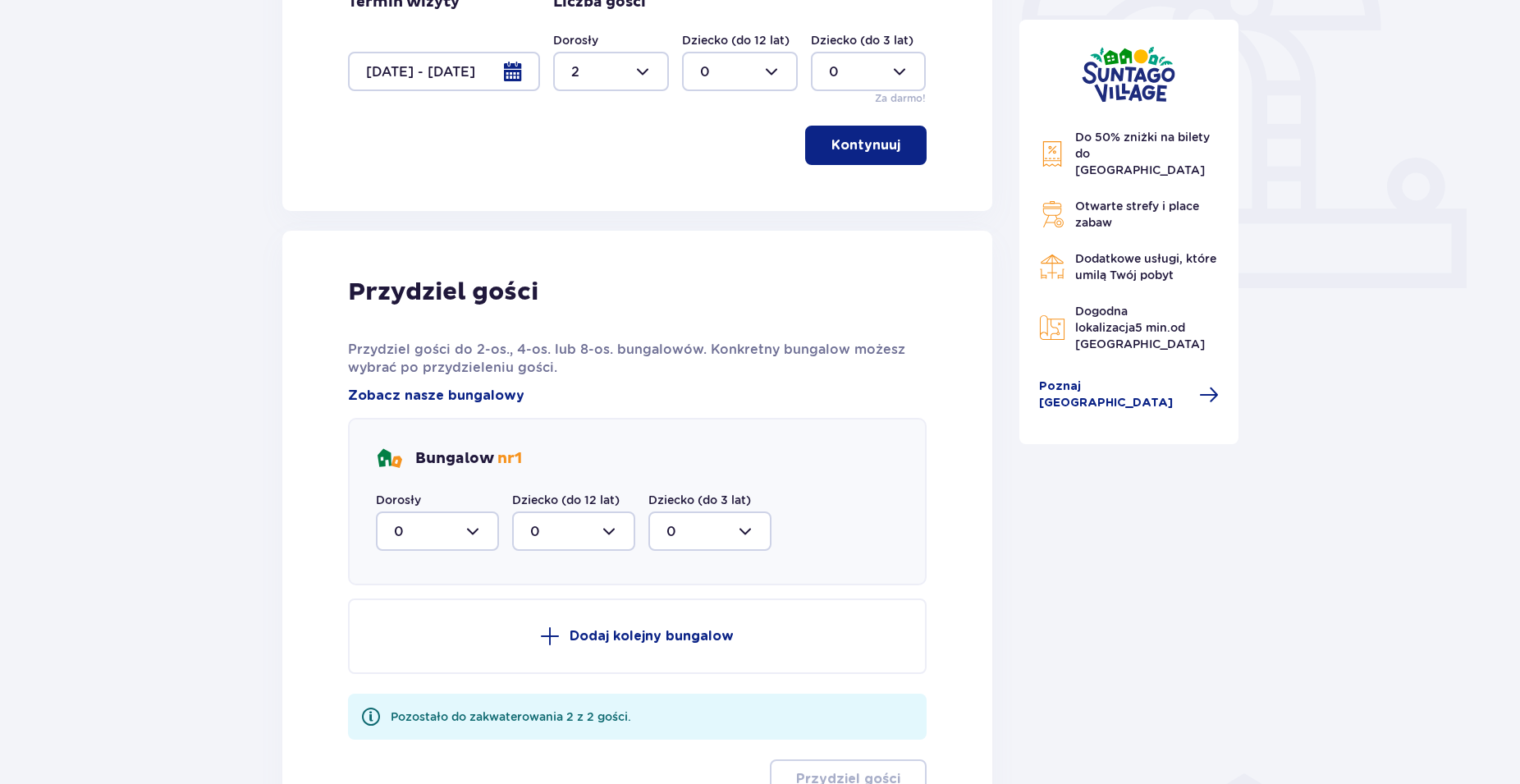
scroll to position [608, 0]
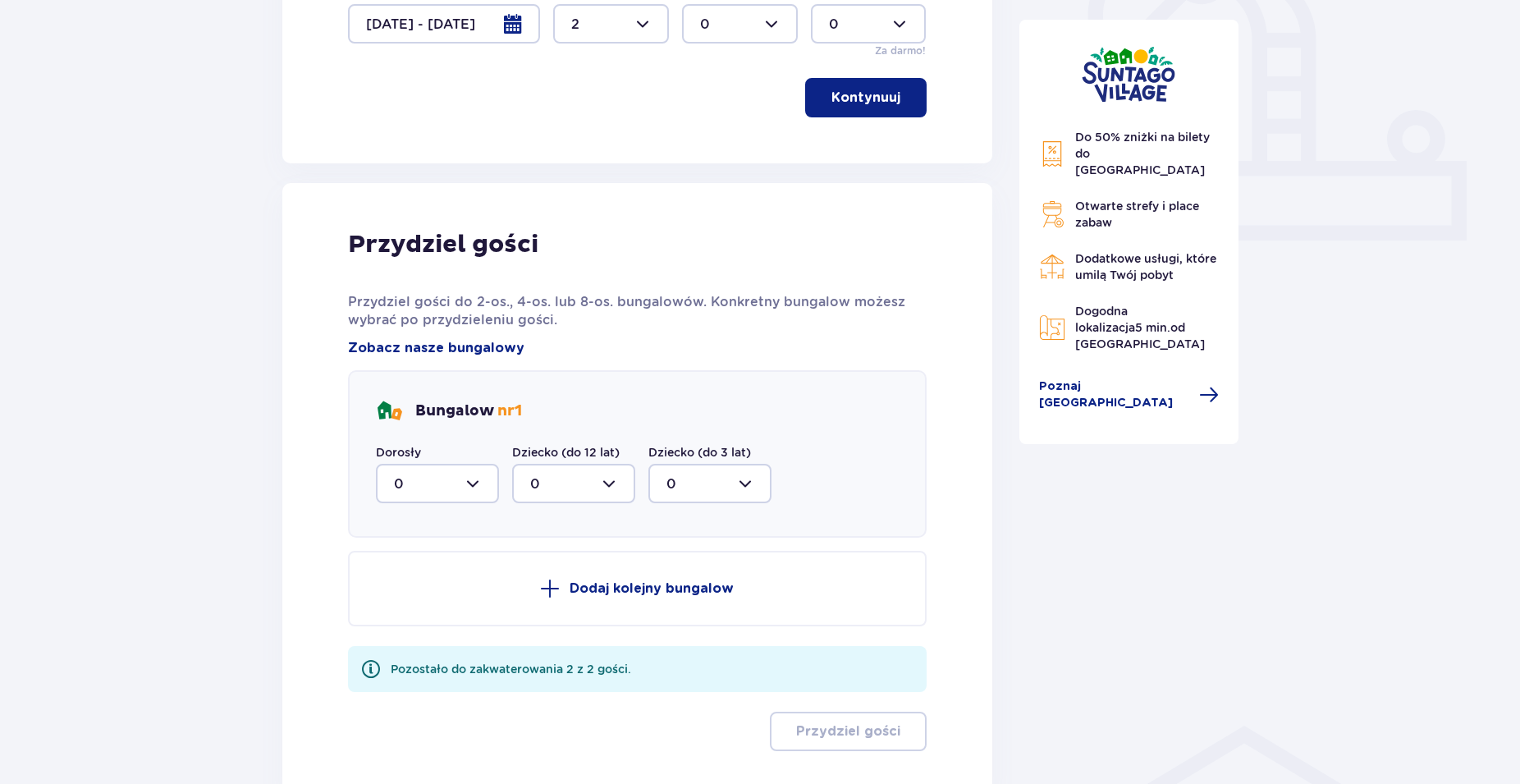
click at [454, 464] on div at bounding box center [437, 483] width 123 height 39
click at [604, 335] on div "Przydziel gości Przydziel gości do 2-os., 4-os. lub 8-os. bungalowów. Konkretny…" at bounding box center [637, 490] width 579 height 522
click at [459, 484] on div at bounding box center [437, 483] width 123 height 39
click at [420, 598] on div "2" at bounding box center [437, 602] width 87 height 19
type input "2"
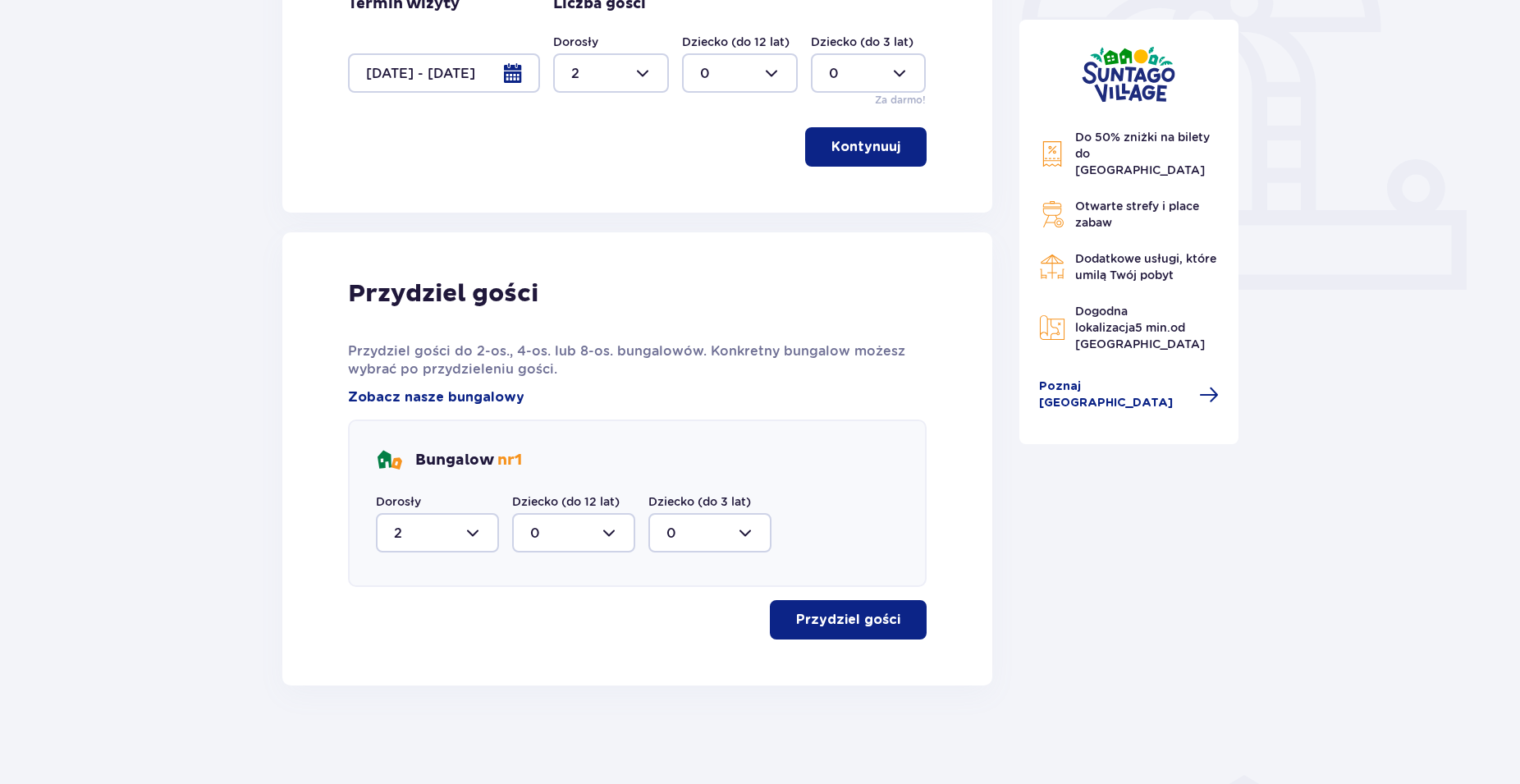
scroll to position [558, 0]
click at [810, 601] on button "Przydziel gości" at bounding box center [848, 619] width 157 height 39
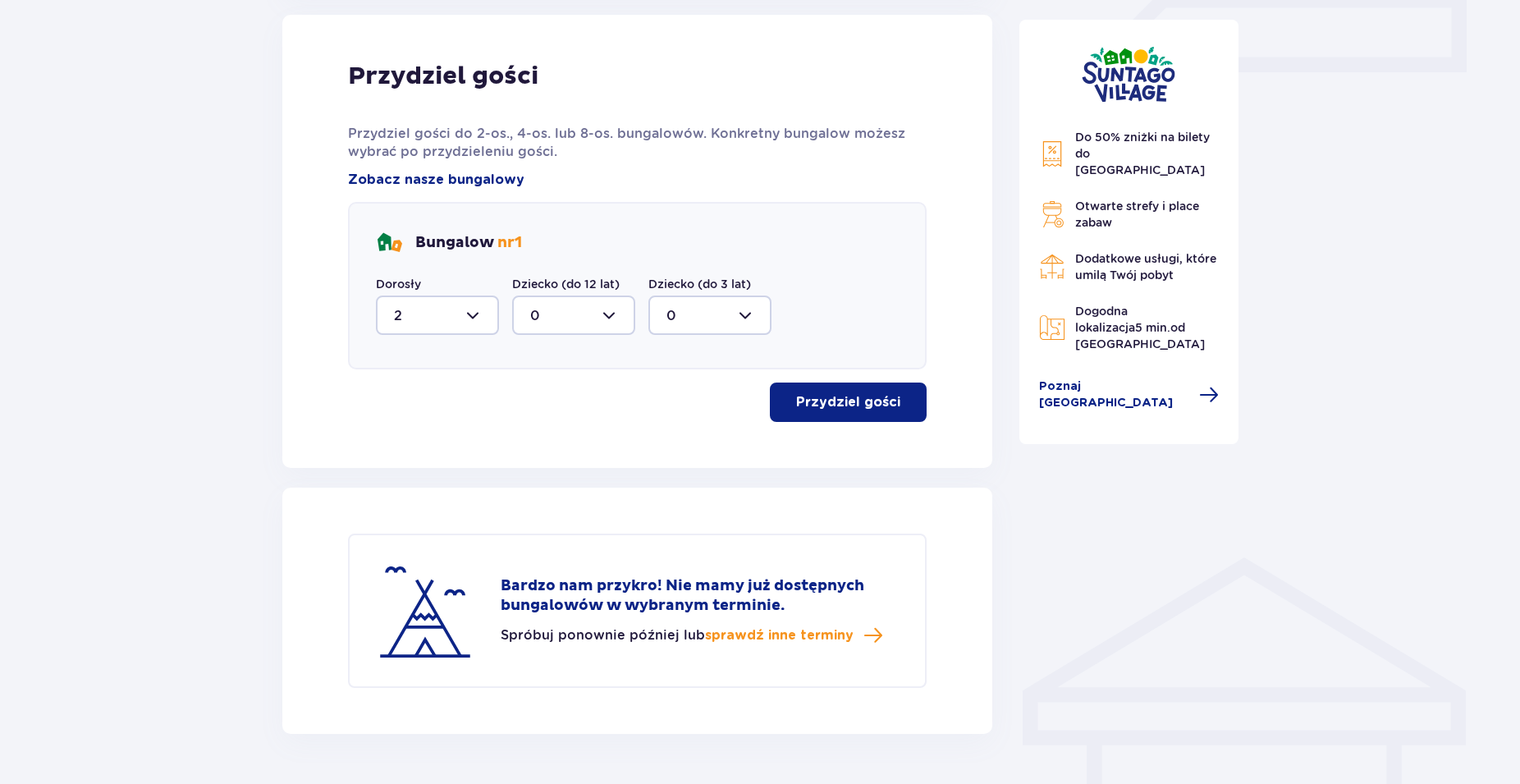
scroll to position [824, 0]
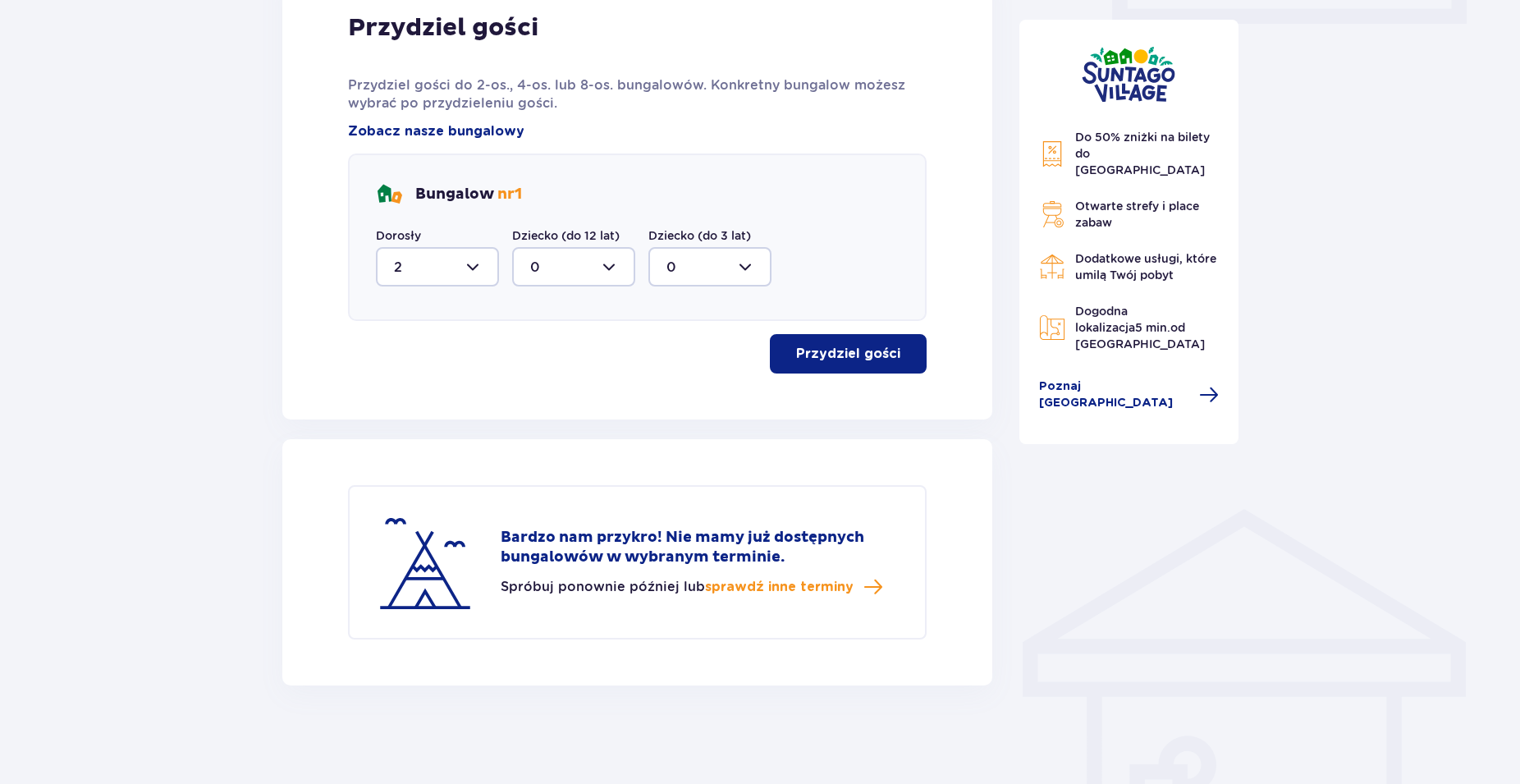
click at [832, 571] on div "Bardzo nam przykro! Nie mamy już dostępnych bungalowów w wybranym terminie. Spr…" at bounding box center [700, 562] width 398 height 69
click at [837, 588] on span "sprawdź inne terminy" at bounding box center [780, 586] width 148 height 19
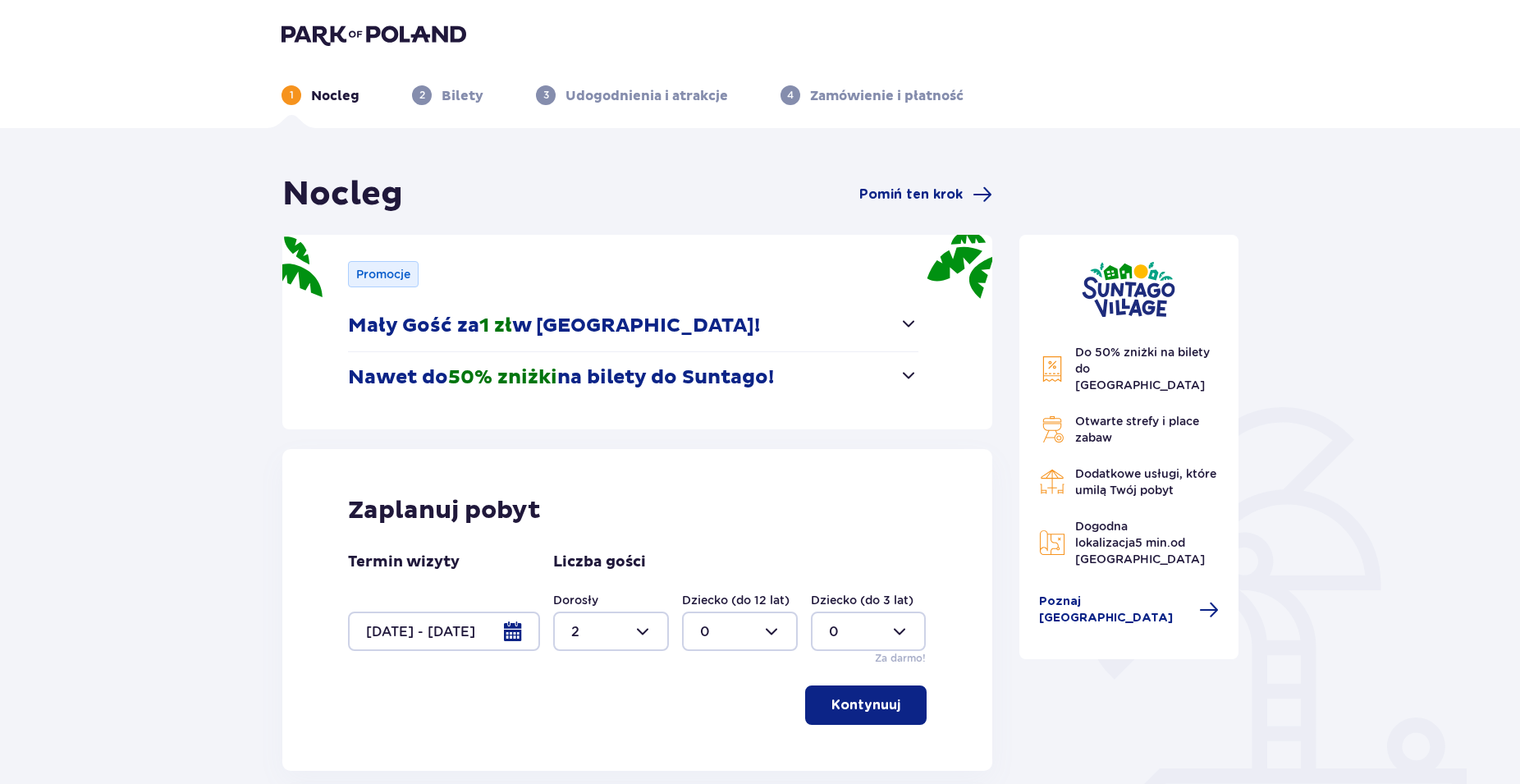
scroll to position [28, 0]
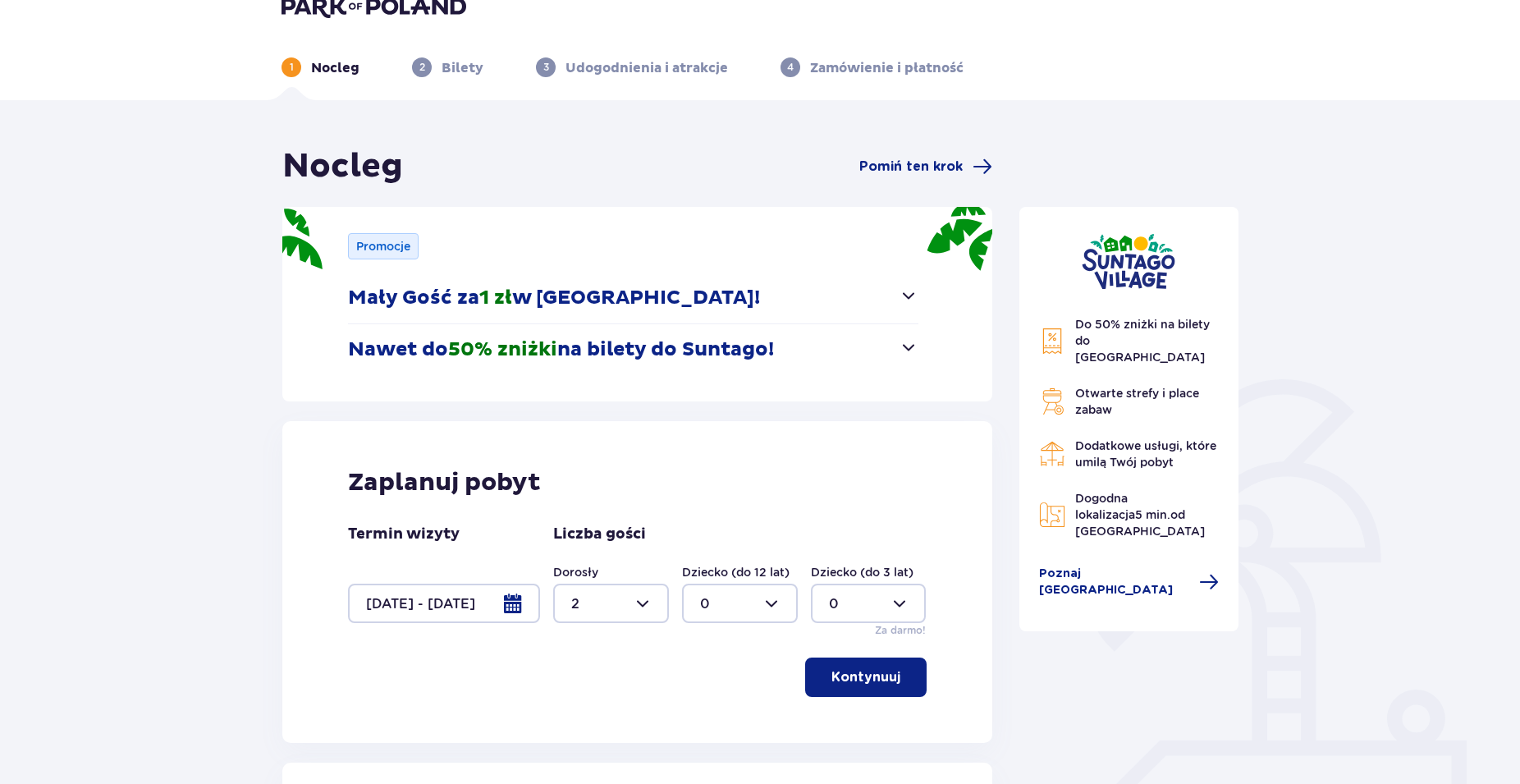
click at [781, 294] on button "Mały Gość za 1 zł w Suntago Village!" at bounding box center [633, 297] width 571 height 51
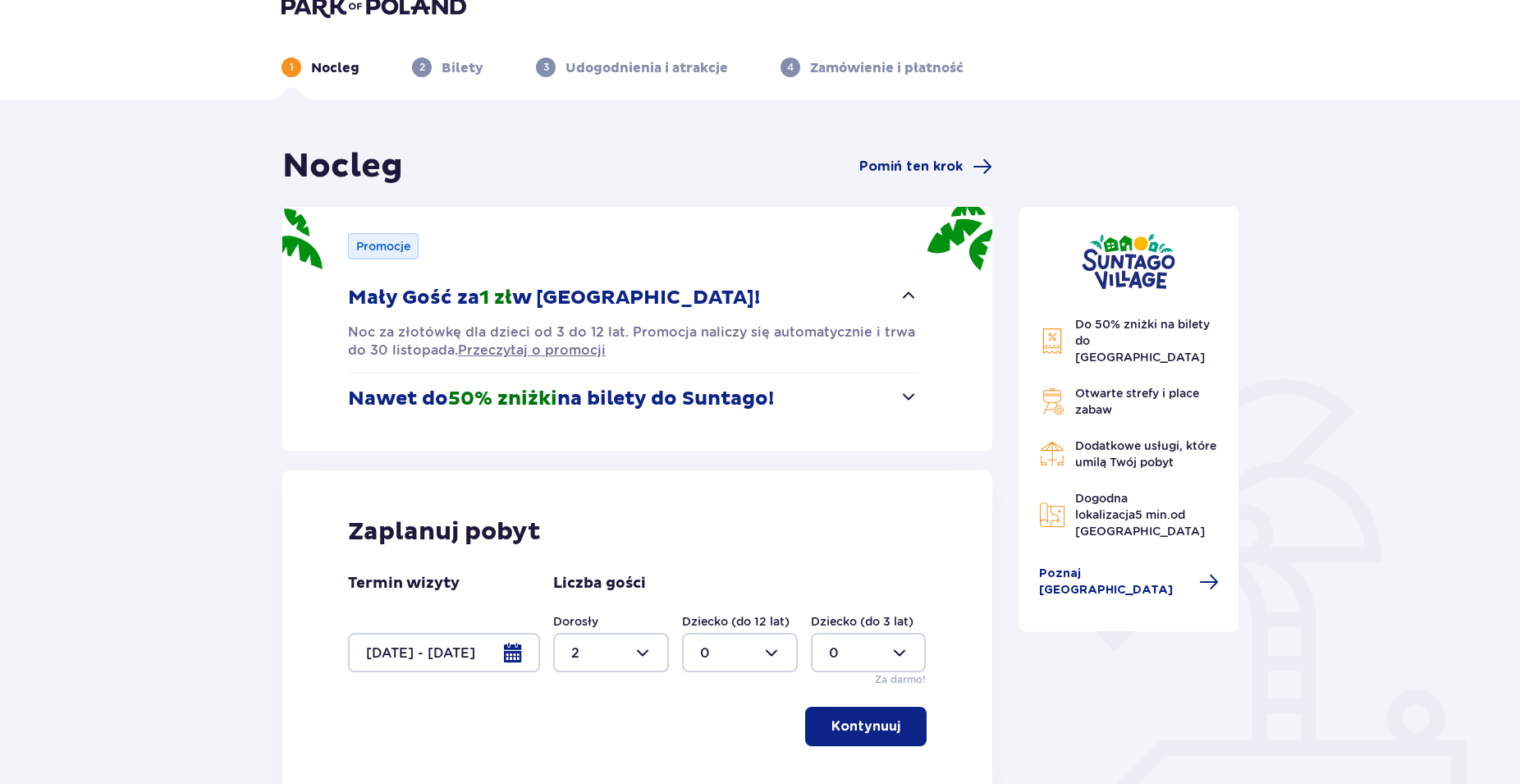
click at [768, 404] on p "Nawet do 50% zniżki na bilety do Suntago!" at bounding box center [561, 398] width 426 height 24
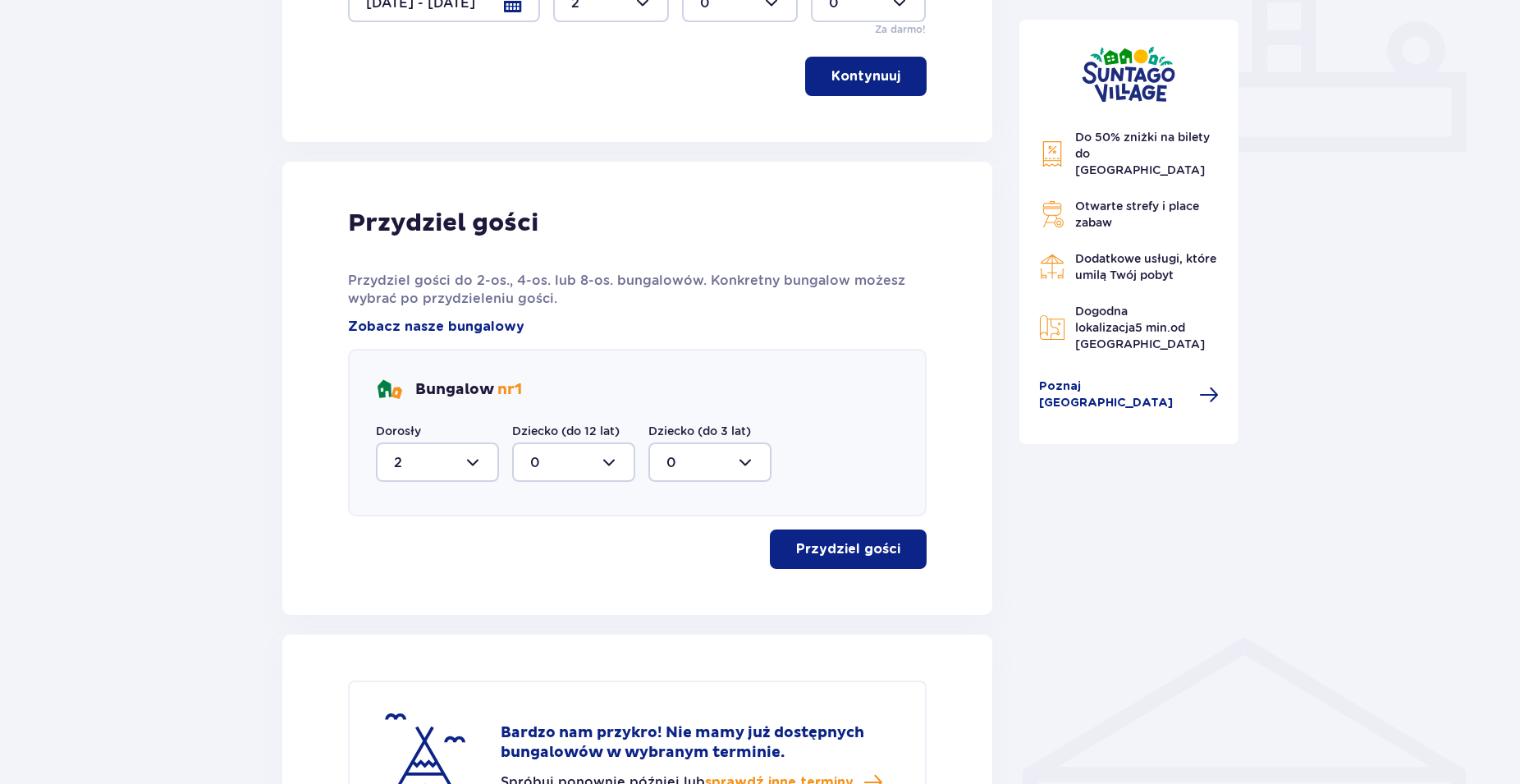
scroll to position [557, 0]
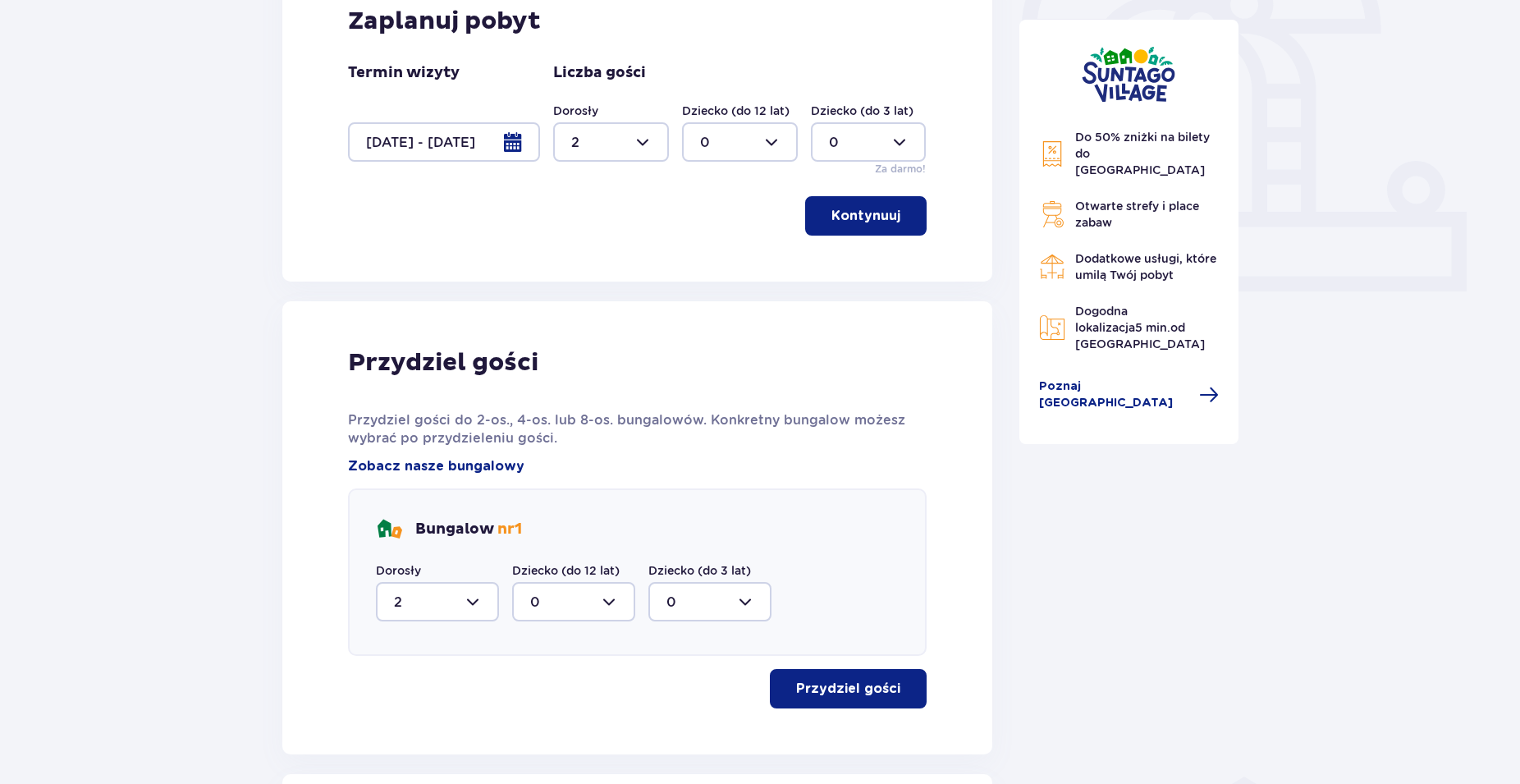
click at [773, 360] on div "Przydziel gości Przydziel gości do 2-os., 4-os. lub 8-os. bungalowów. Konkretny…" at bounding box center [637, 528] width 579 height 361
